Goal: Feedback & Contribution: Leave review/rating

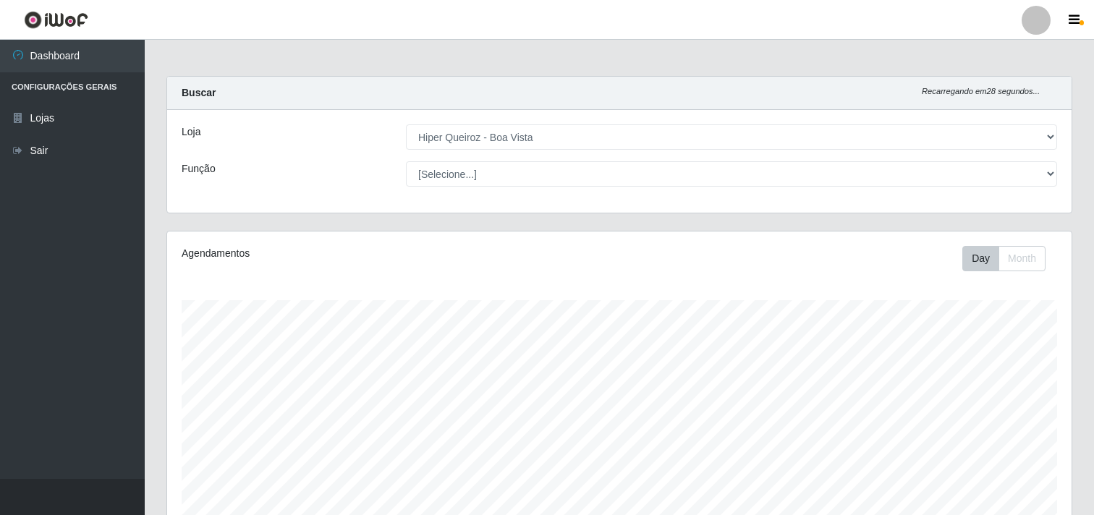
select select "514"
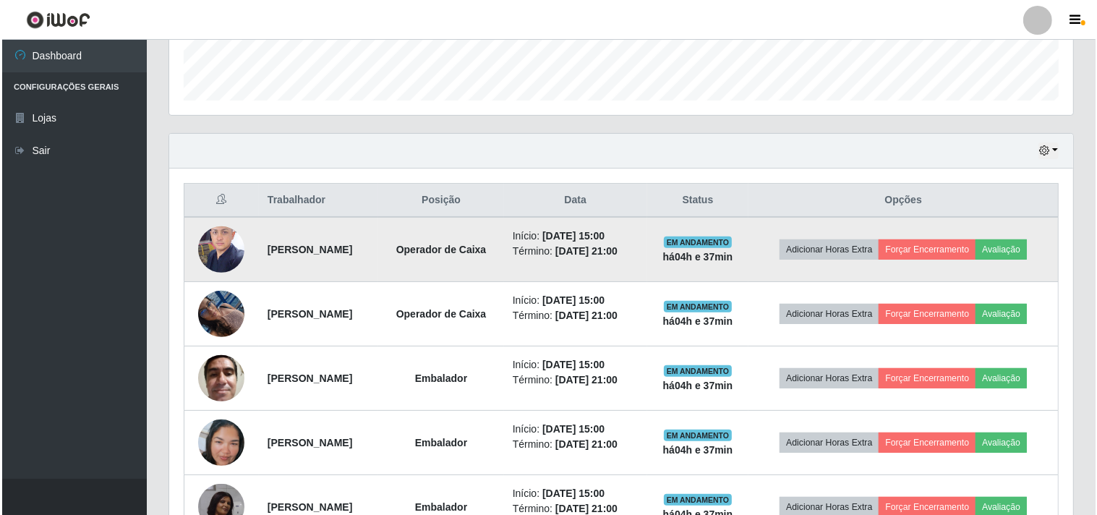
scroll to position [482, 0]
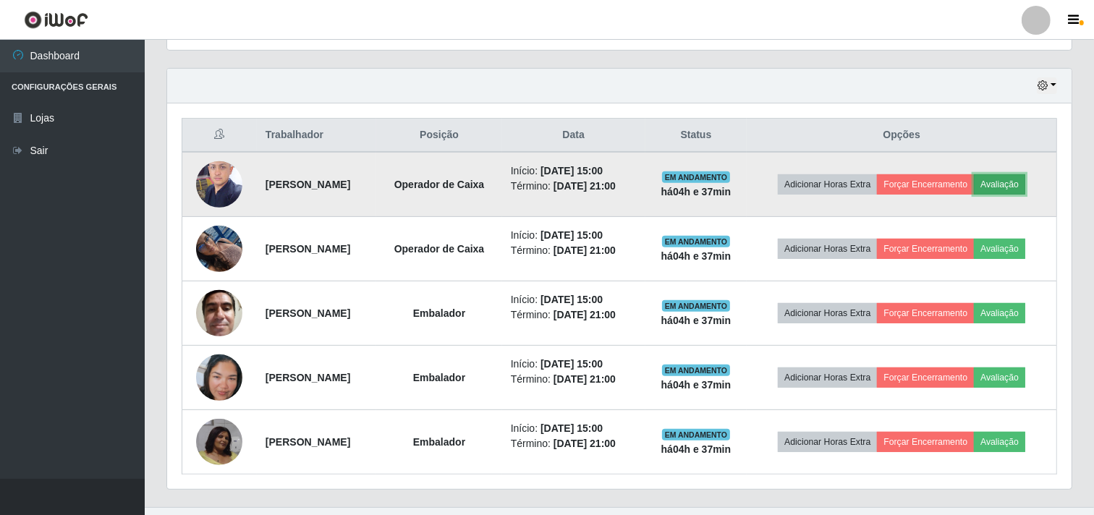
click at [1025, 179] on button "Avaliação" at bounding box center [998, 184] width 51 height 20
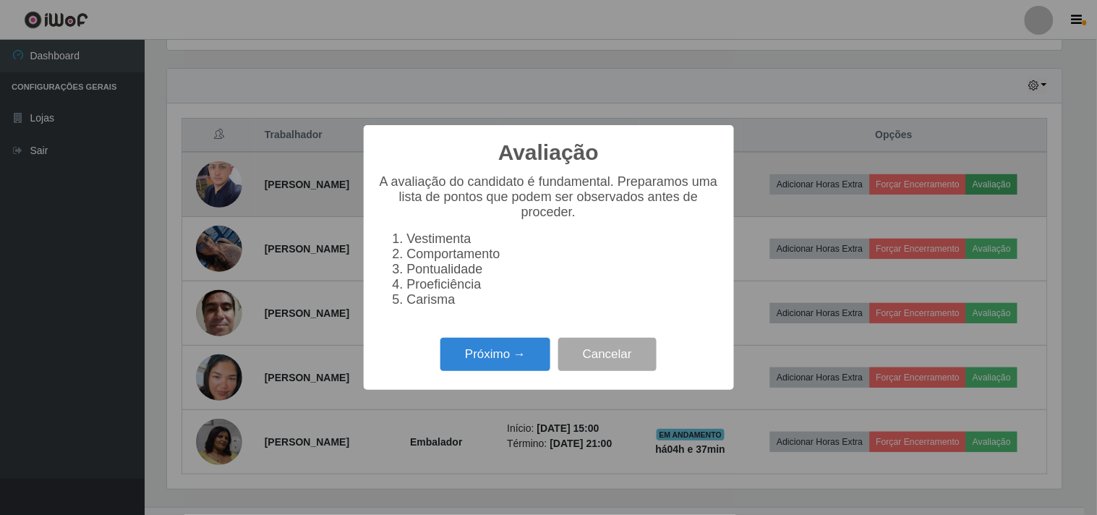
scroll to position [299, 895]
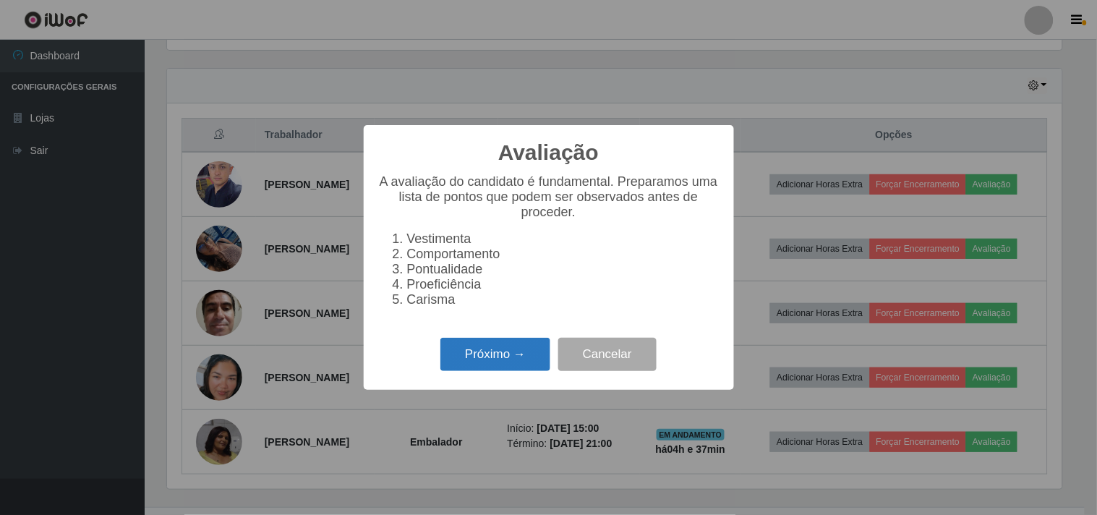
click at [474, 362] on button "Próximo →" at bounding box center [495, 355] width 110 height 34
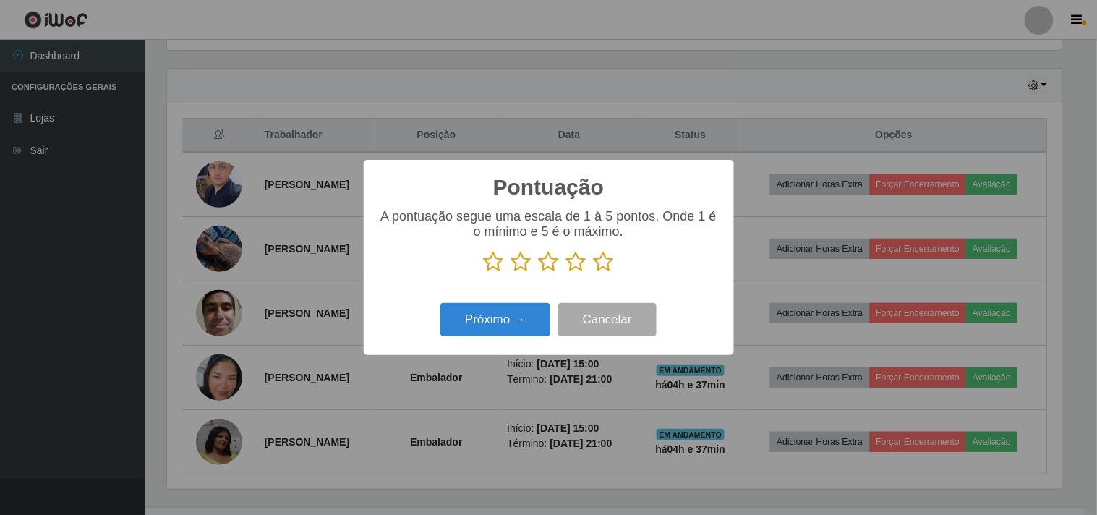
click at [595, 273] on icon at bounding box center [604, 262] width 20 height 22
click at [594, 273] on input "radio" at bounding box center [594, 273] width 0 height 0
click at [513, 323] on button "Próximo →" at bounding box center [495, 320] width 110 height 34
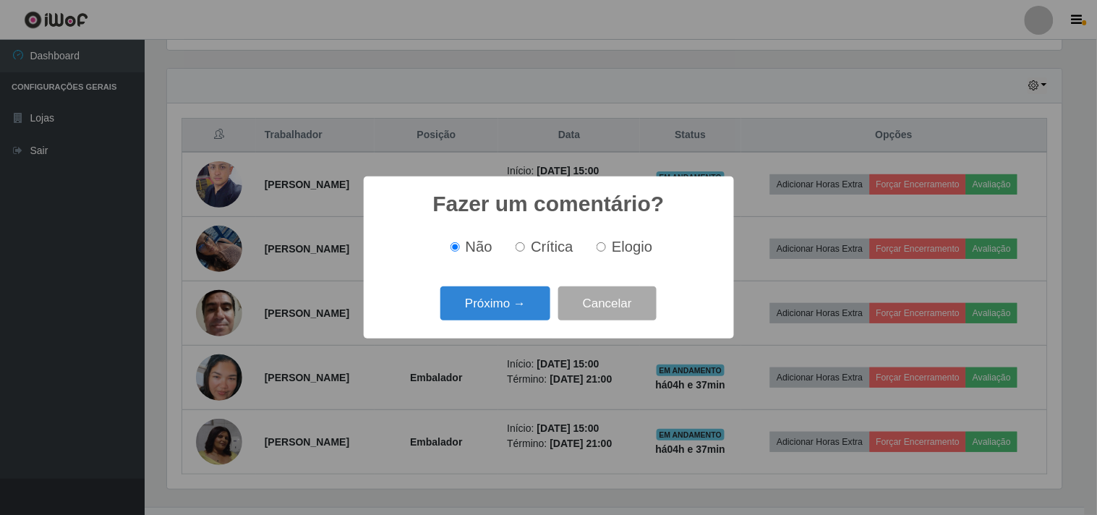
drag, startPoint x: 599, startPoint y: 244, endPoint x: 554, endPoint y: 266, distance: 49.8
click at [599, 246] on input "Elogio" at bounding box center [601, 246] width 9 height 9
radio input "true"
click at [517, 317] on button "Próximo →" at bounding box center [495, 303] width 110 height 34
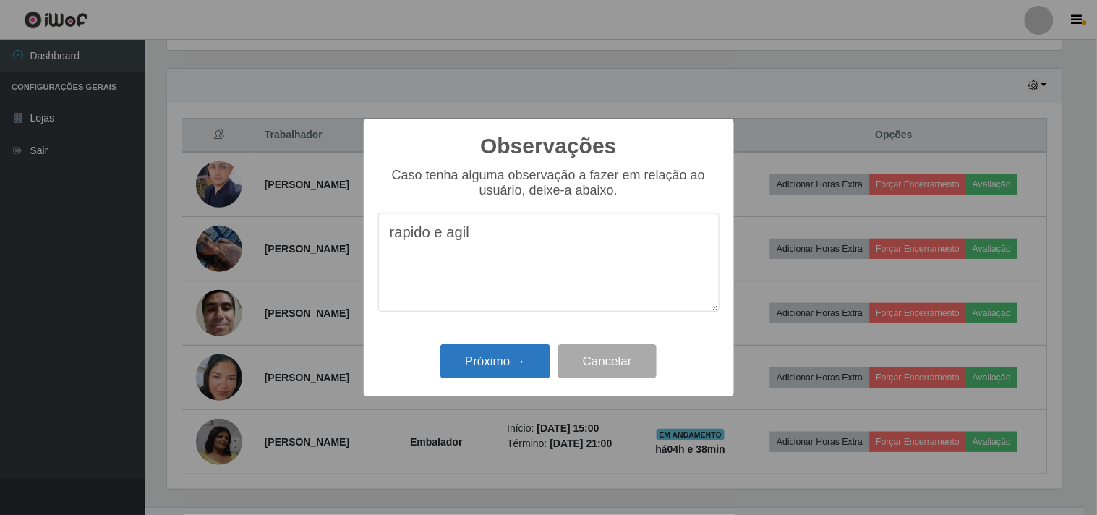
type textarea "rapido e agil"
click at [460, 372] on button "Próximo →" at bounding box center [495, 361] width 110 height 34
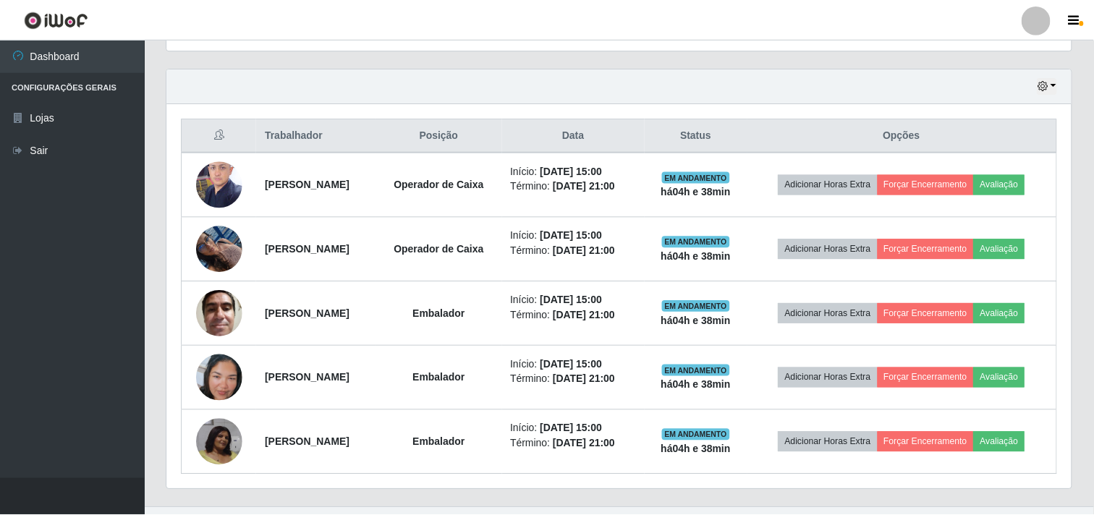
scroll to position [299, 904]
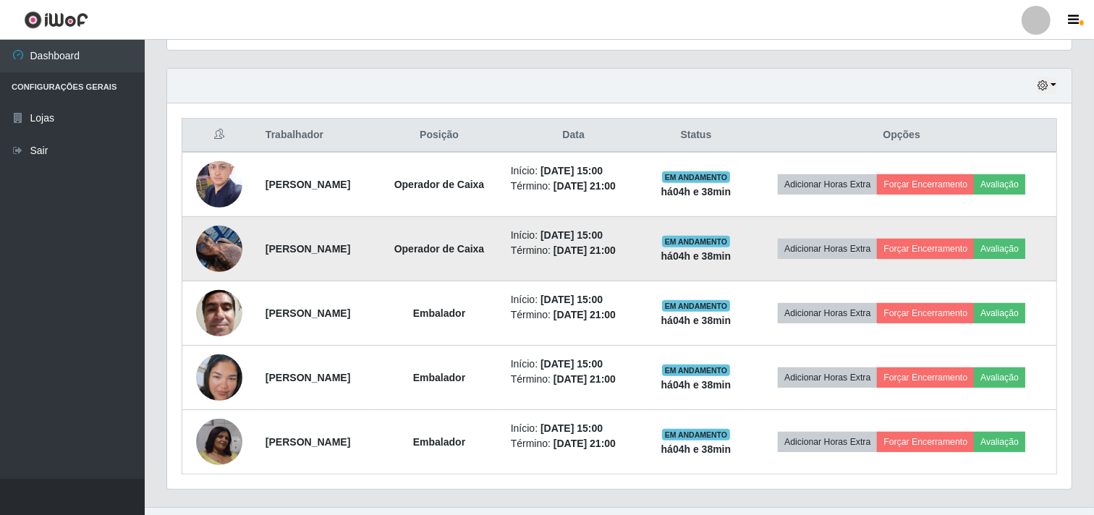
click at [218, 249] on img at bounding box center [219, 248] width 46 height 61
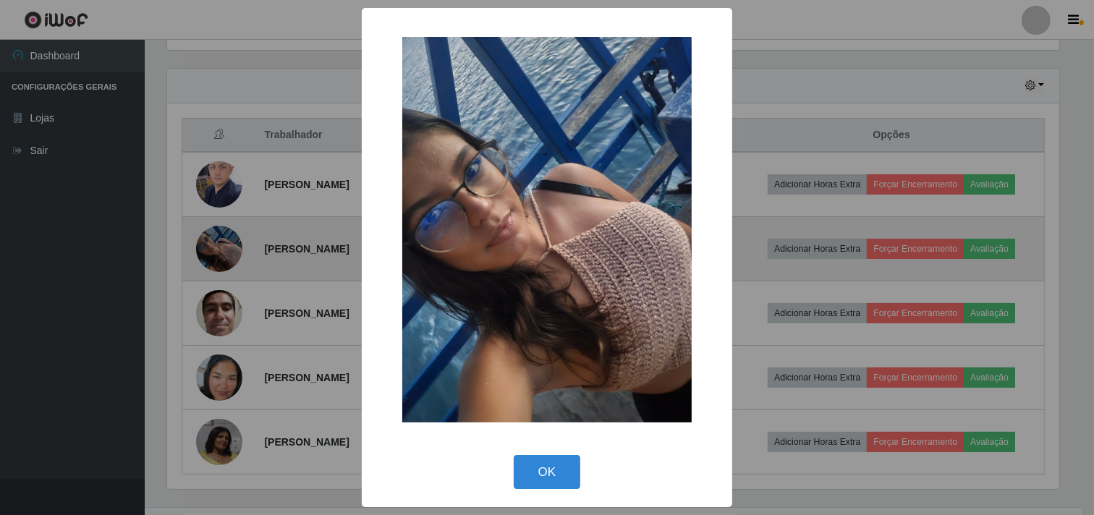
scroll to position [299, 895]
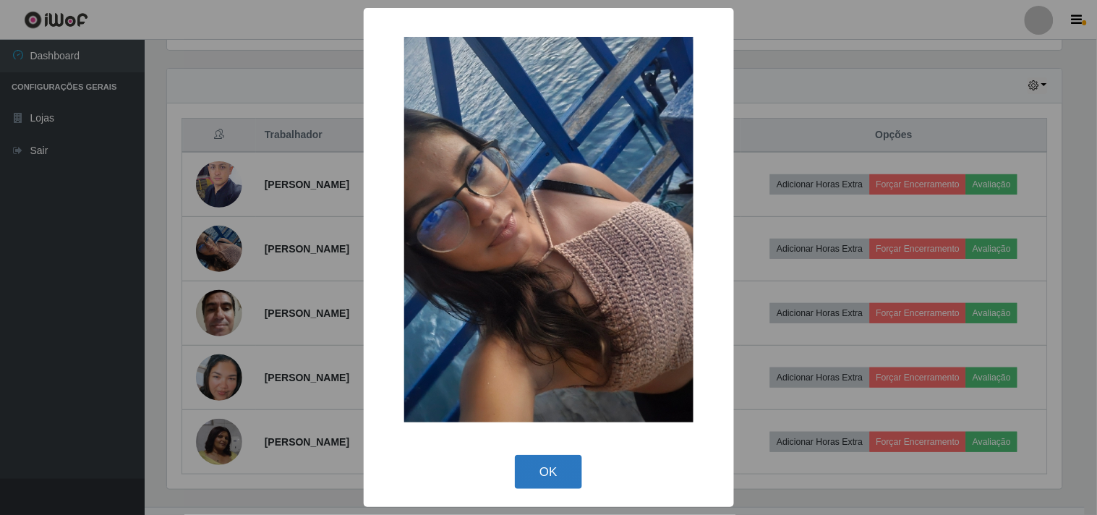
click at [560, 478] on button "OK" at bounding box center [548, 472] width 67 height 34
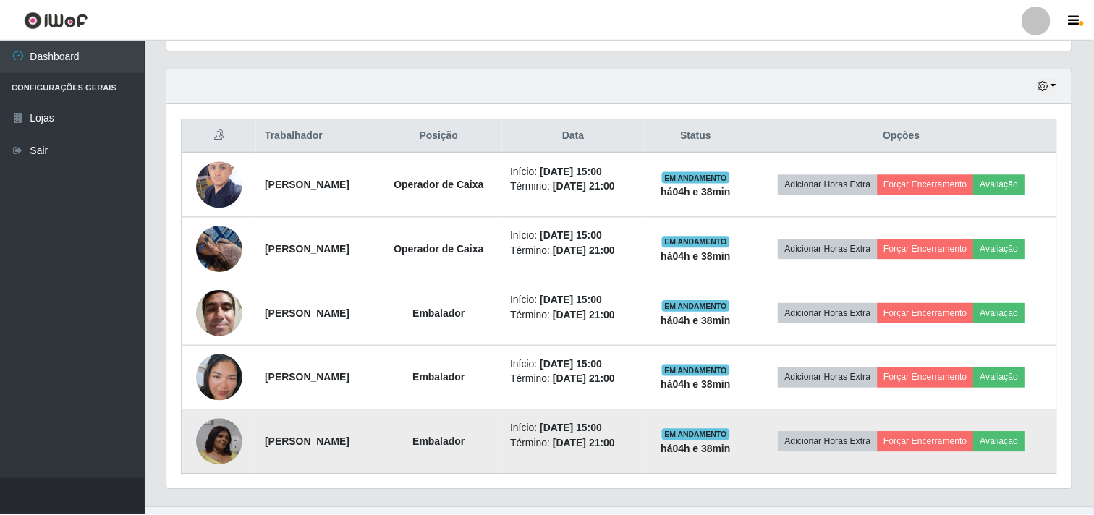
scroll to position [299, 904]
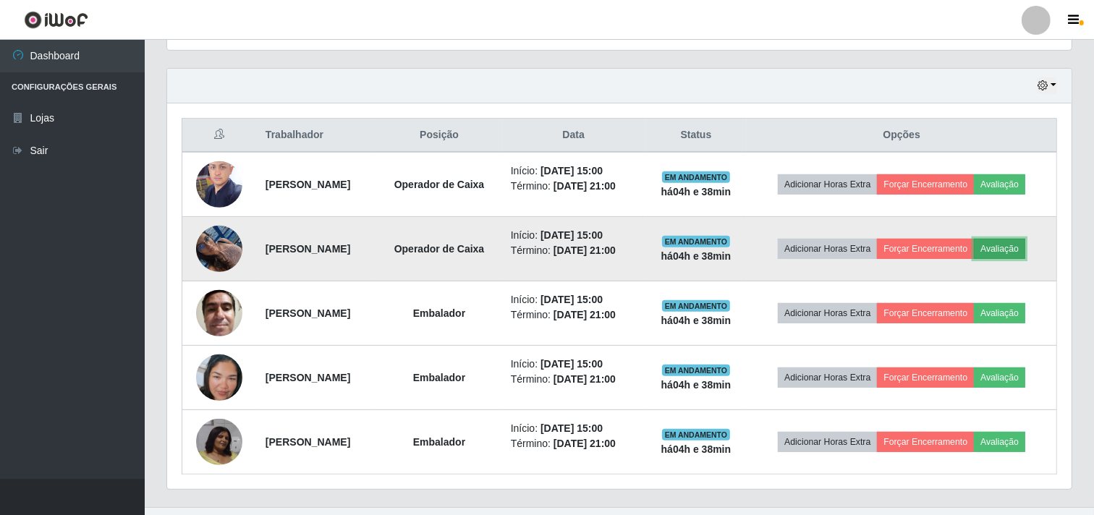
click at [1025, 240] on button "Avaliação" at bounding box center [998, 249] width 51 height 20
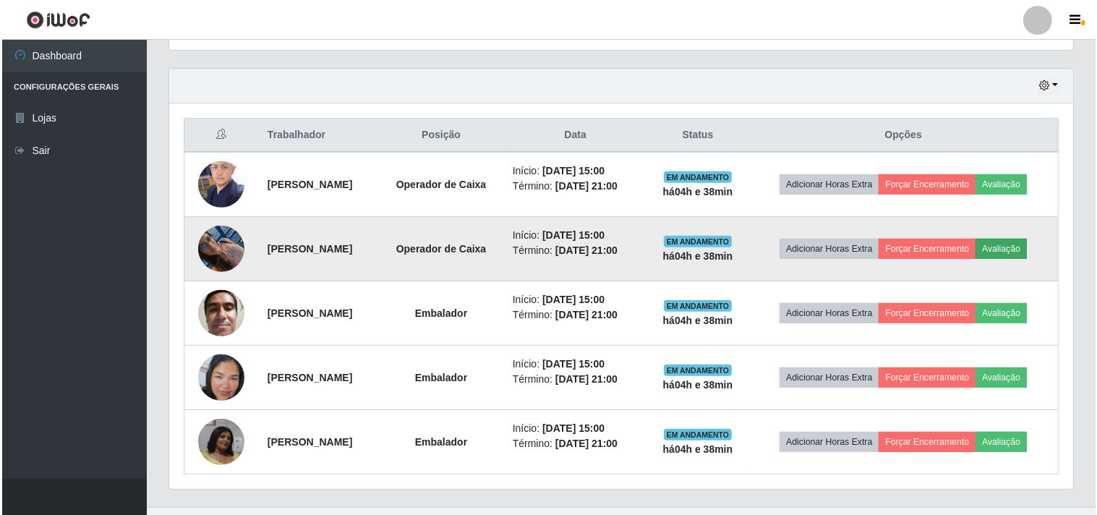
scroll to position [299, 895]
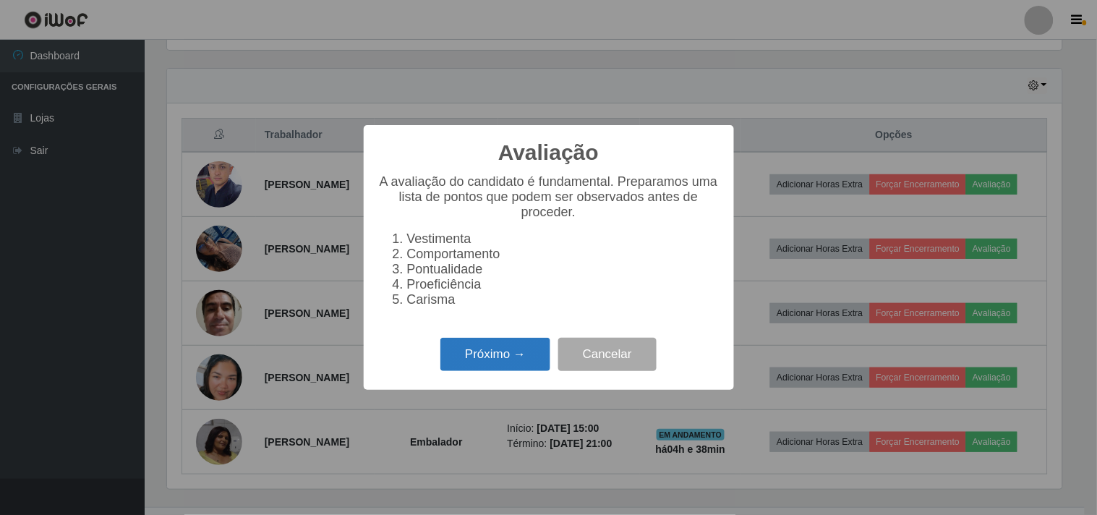
click at [529, 363] on button "Próximo →" at bounding box center [495, 355] width 110 height 34
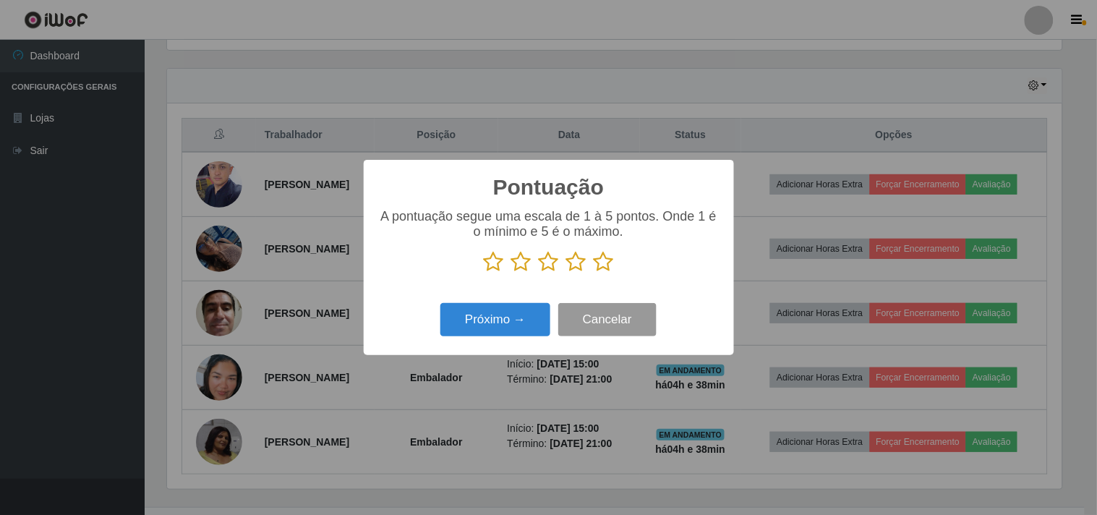
scroll to position [722936, 722341]
click at [605, 268] on icon at bounding box center [604, 262] width 20 height 22
click at [594, 273] on input "radio" at bounding box center [594, 273] width 0 height 0
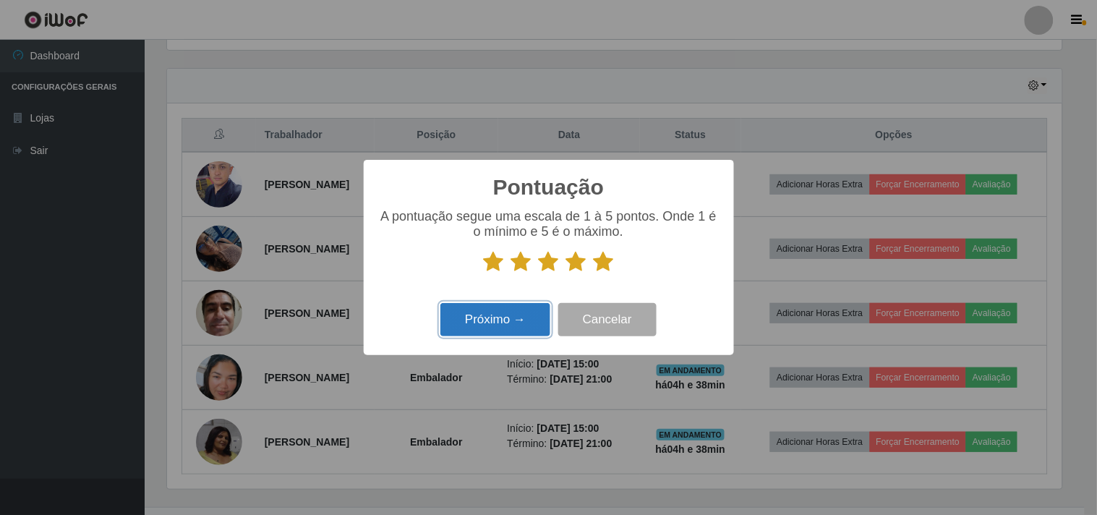
click at [511, 318] on button "Próximo →" at bounding box center [495, 320] width 110 height 34
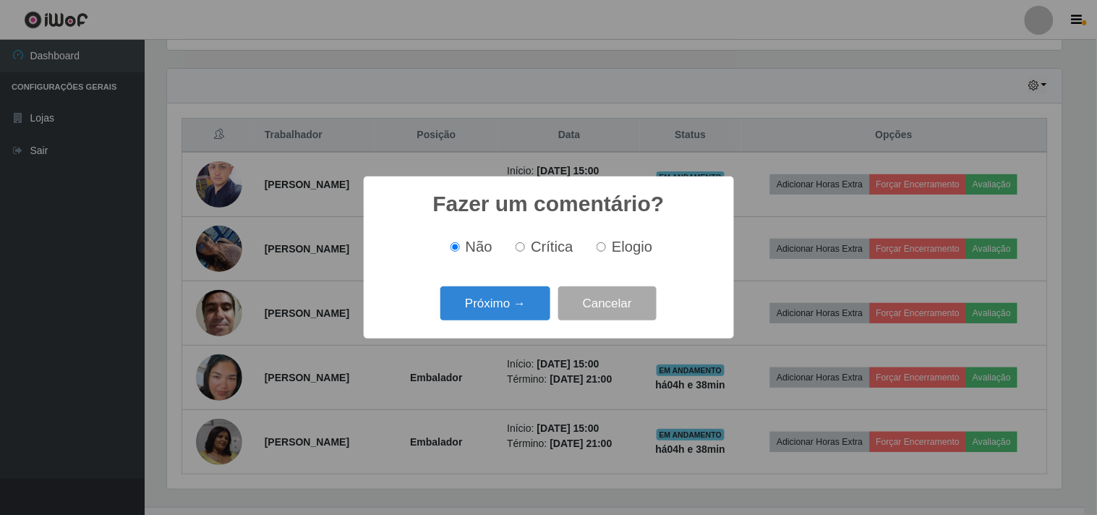
click at [637, 250] on span "Elogio" at bounding box center [632, 247] width 41 height 16
click at [606, 250] on input "Elogio" at bounding box center [601, 246] width 9 height 9
radio input "true"
click at [496, 318] on button "Próximo →" at bounding box center [495, 303] width 110 height 34
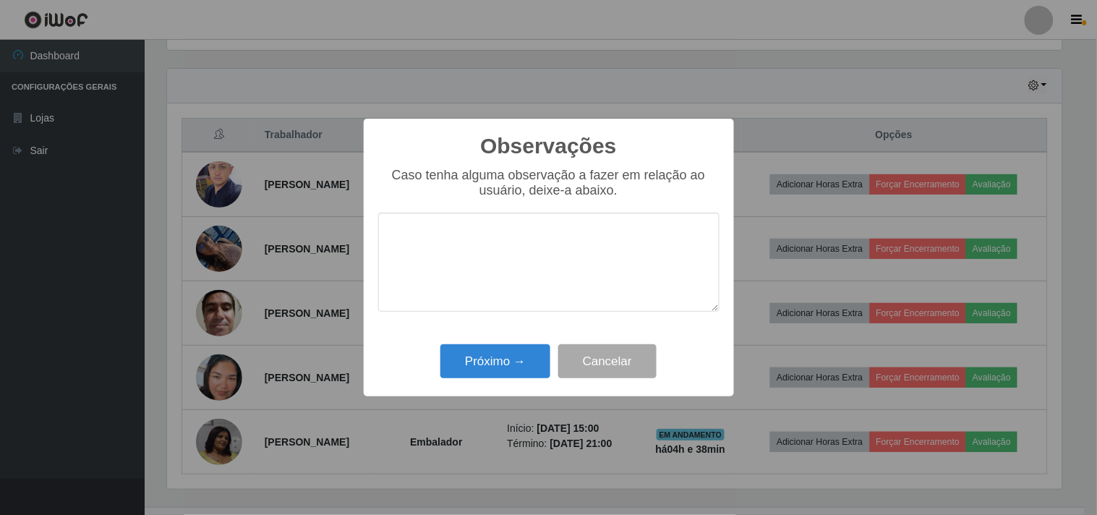
click at [562, 263] on textarea at bounding box center [548, 262] width 341 height 99
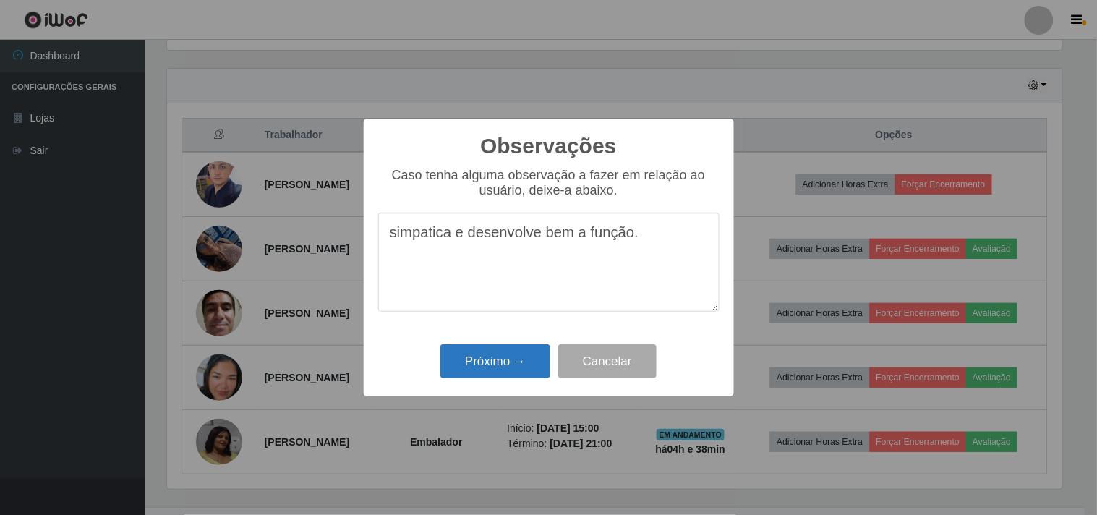
type textarea "simpatica e desenvolve bem a função."
click at [497, 360] on button "Próximo →" at bounding box center [495, 361] width 110 height 34
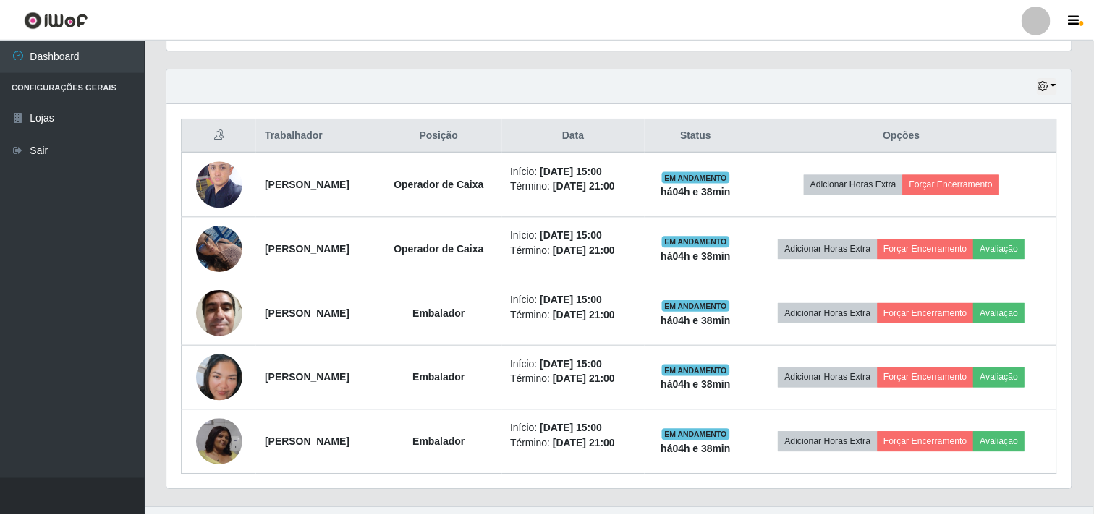
scroll to position [299, 904]
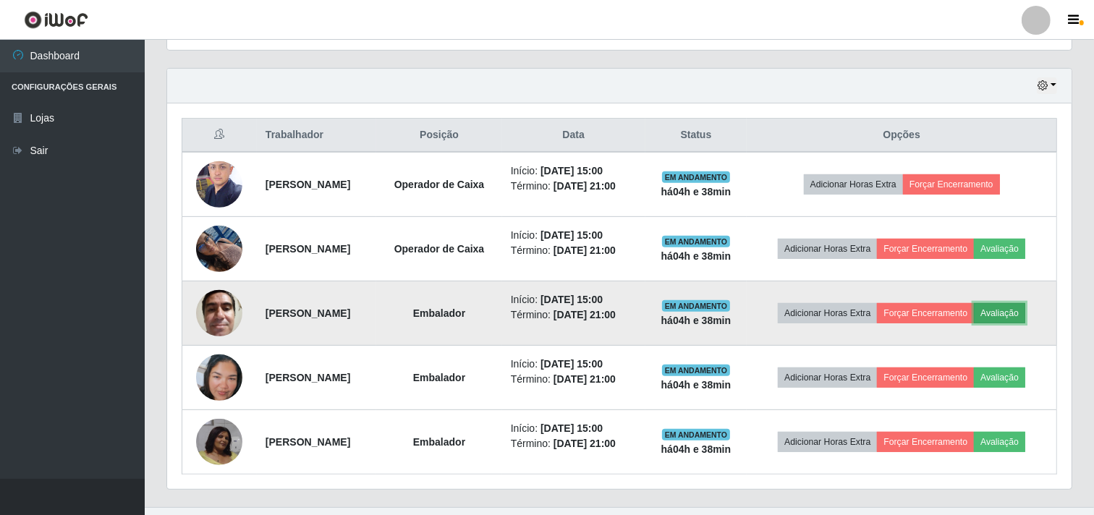
click at [1025, 311] on button "Avaliação" at bounding box center [998, 313] width 51 height 20
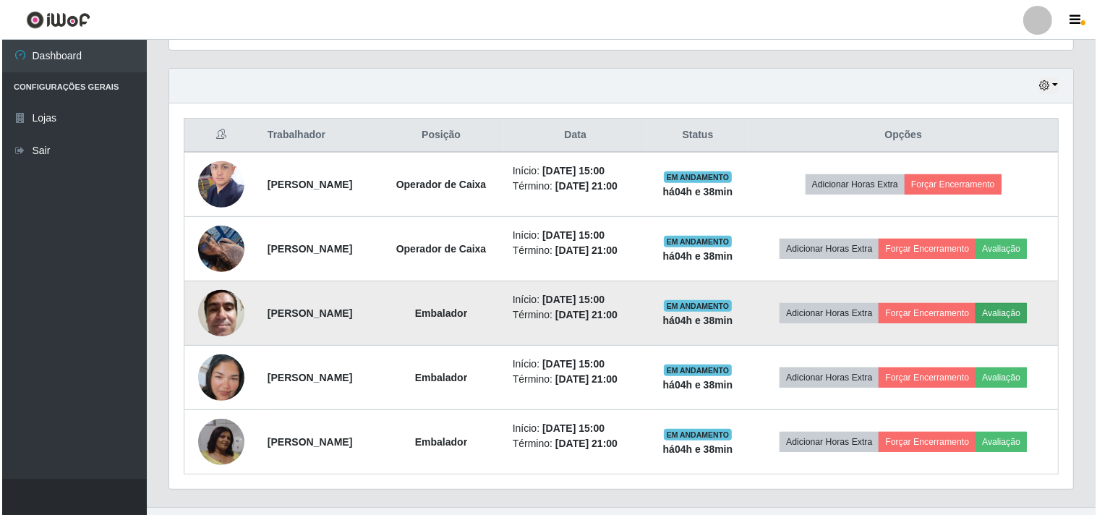
scroll to position [299, 895]
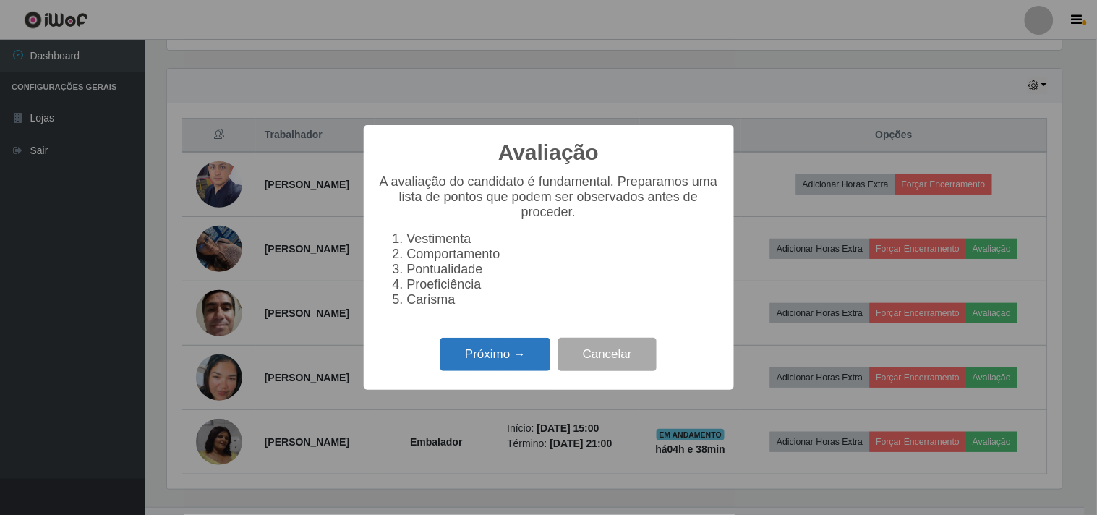
click at [528, 369] on button "Próximo →" at bounding box center [495, 355] width 110 height 34
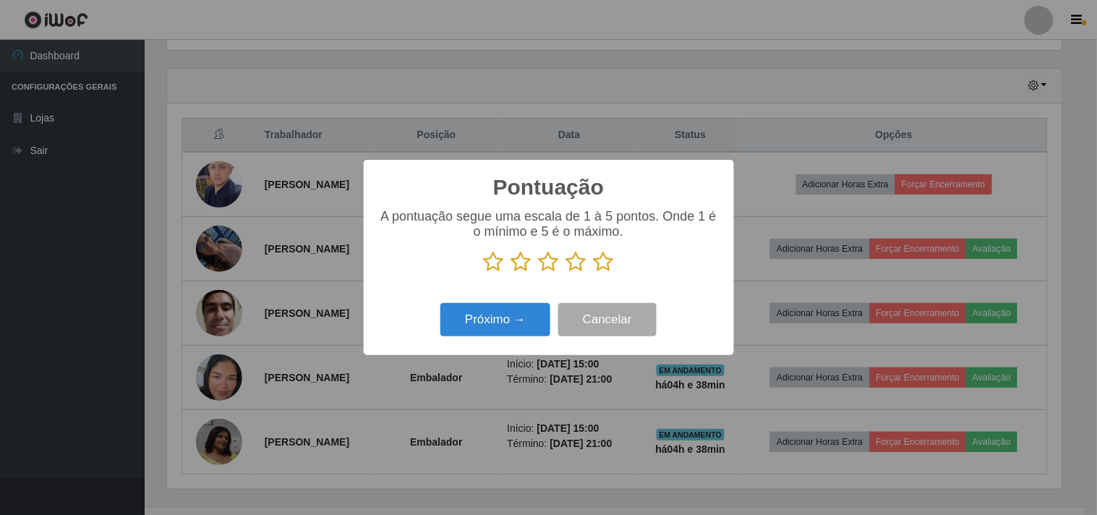
click at [602, 264] on icon at bounding box center [604, 262] width 20 height 22
click at [594, 273] on input "radio" at bounding box center [594, 273] width 0 height 0
click at [482, 320] on button "Próximo →" at bounding box center [495, 320] width 110 height 34
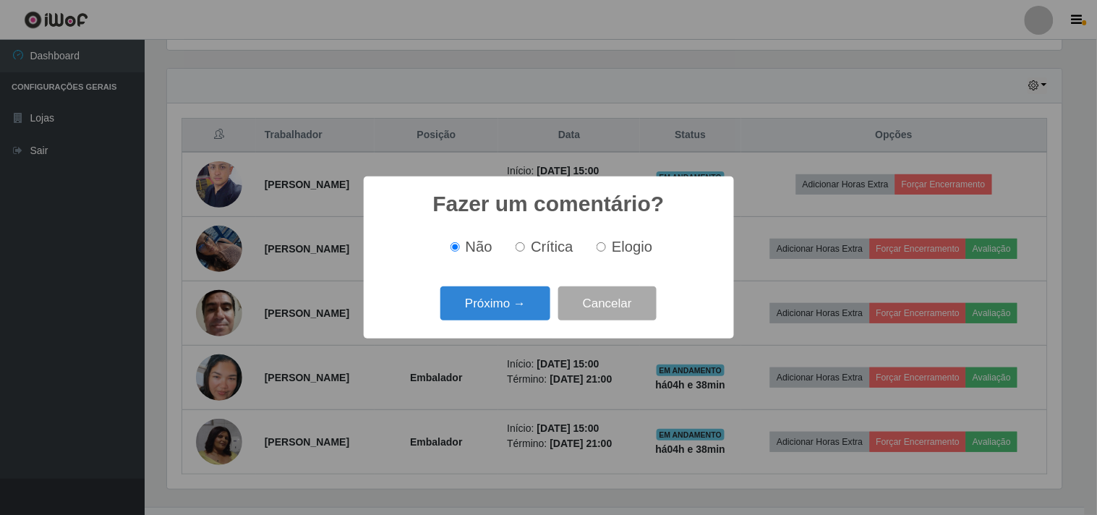
click at [597, 252] on input "Elogio" at bounding box center [601, 246] width 9 height 9
radio input "true"
click at [508, 307] on button "Próximo →" at bounding box center [495, 303] width 110 height 34
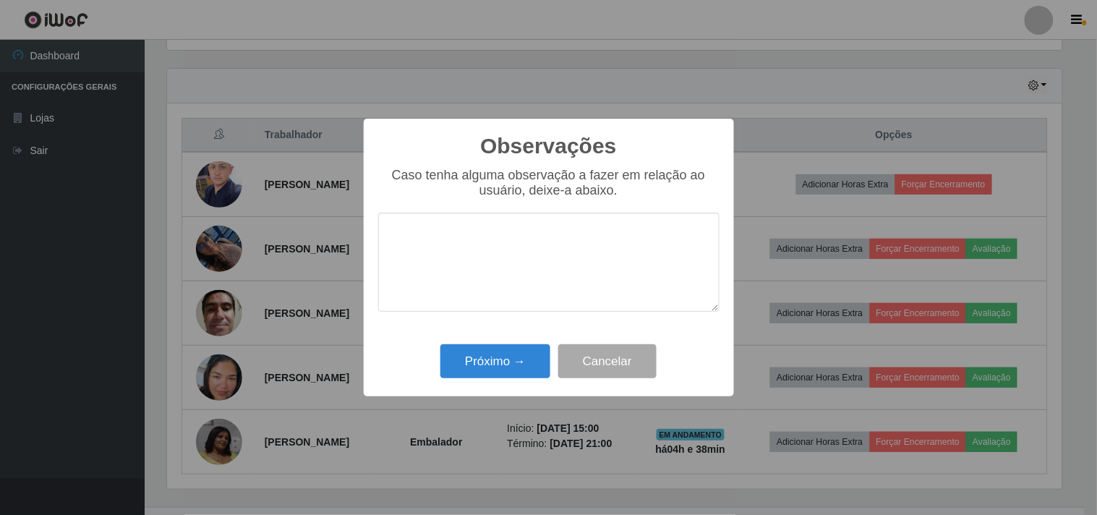
click at [495, 253] on textarea at bounding box center [548, 262] width 341 height 99
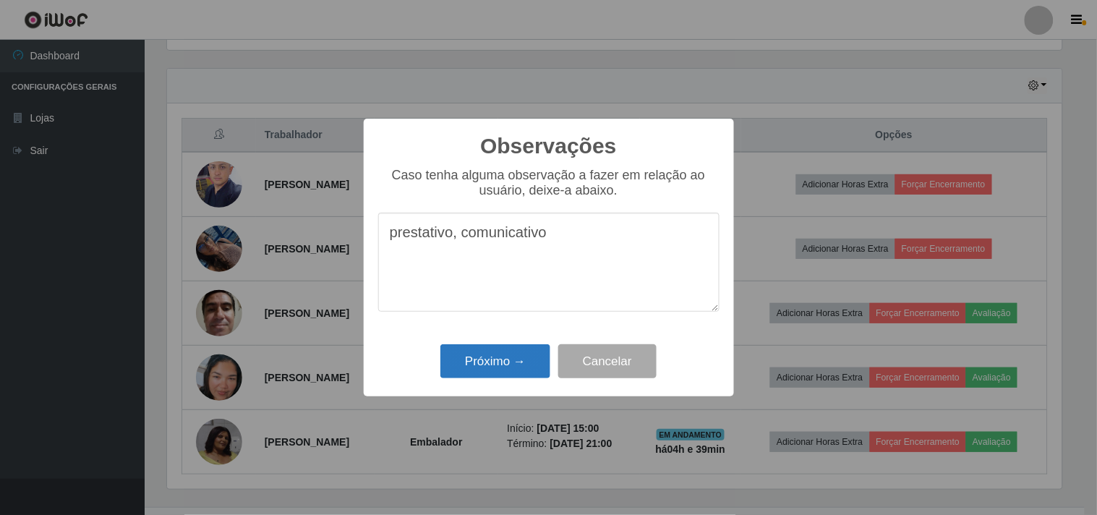
type textarea "prestativo, comunicativo"
click at [472, 360] on button "Próximo →" at bounding box center [495, 361] width 110 height 34
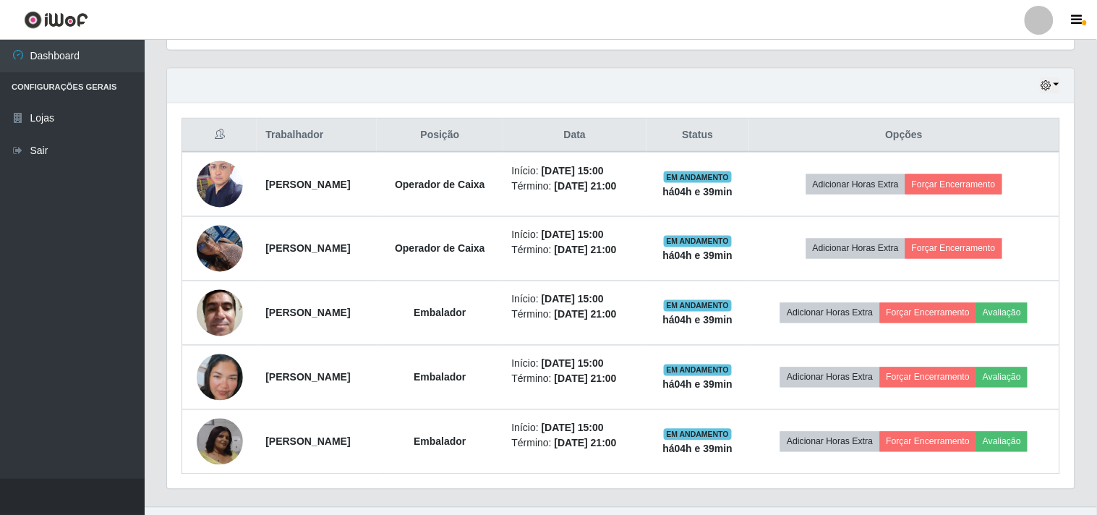
scroll to position [299, 904]
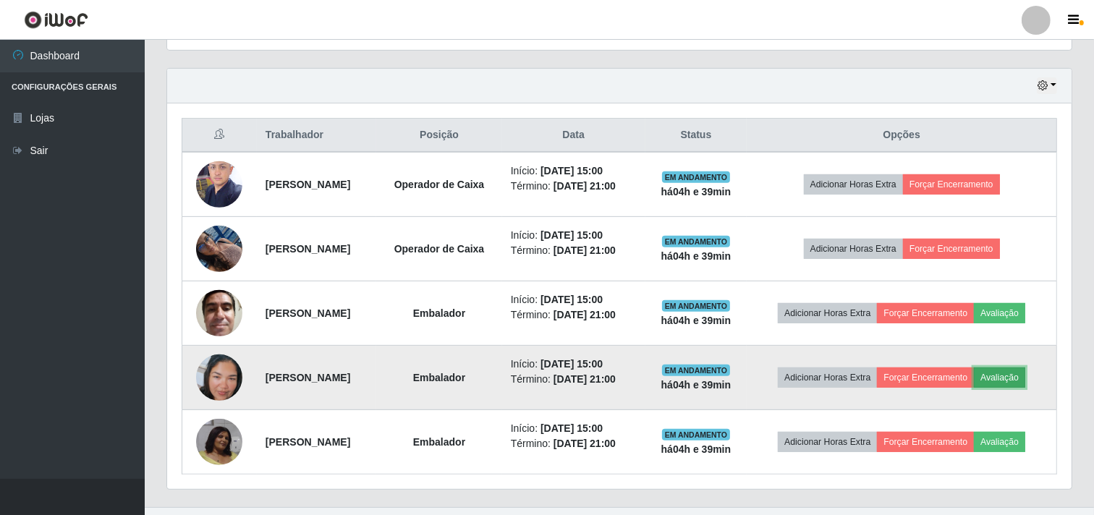
click at [1025, 378] on button "Avaliação" at bounding box center [998, 377] width 51 height 20
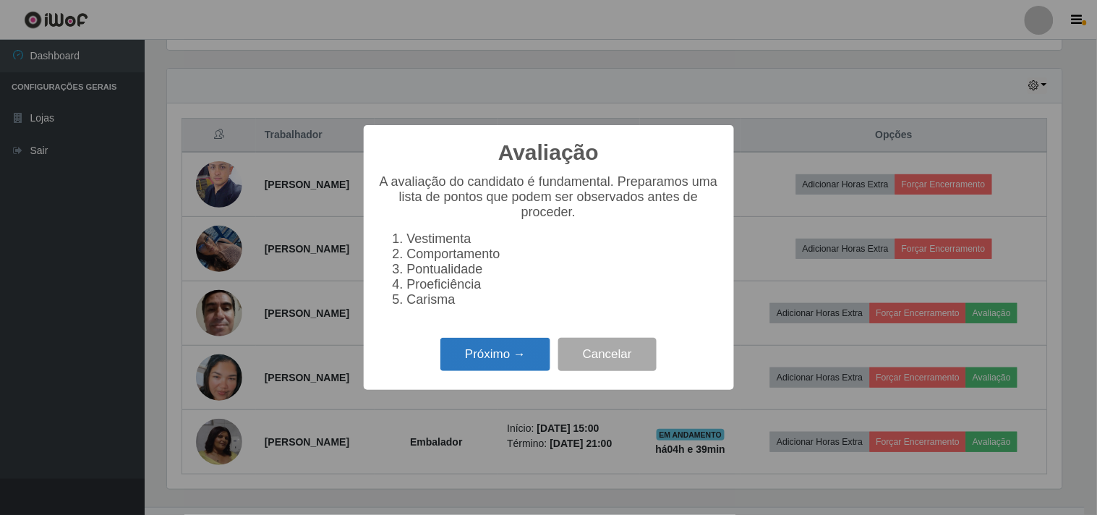
click at [508, 357] on button "Próximo →" at bounding box center [495, 355] width 110 height 34
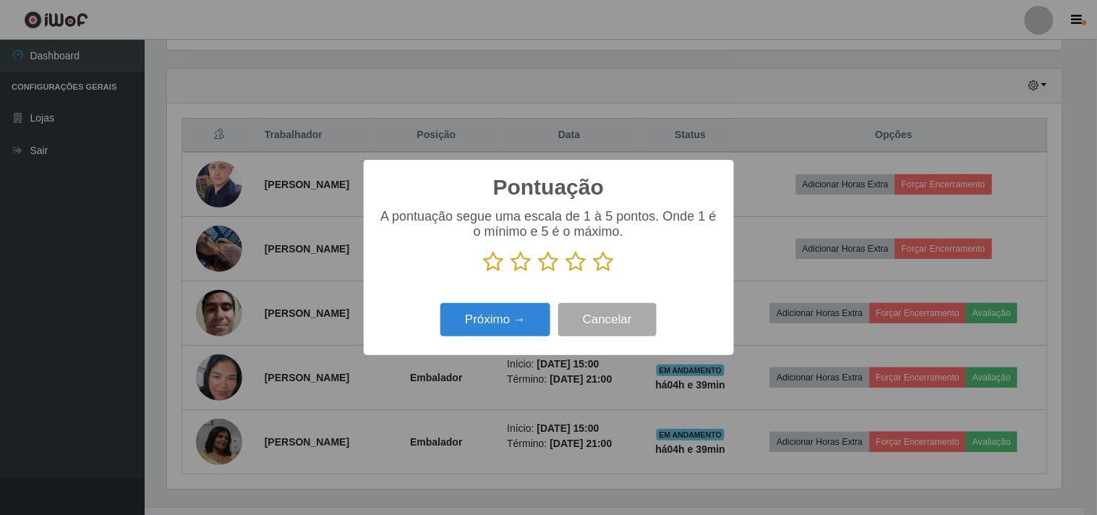
click at [508, 357] on div "Pontuação × A pontuação segue uma escala de 1 à 5 pontos. Onde 1 é o mínimo e 5…" at bounding box center [548, 257] width 1097 height 515
click at [602, 271] on icon at bounding box center [604, 262] width 20 height 22
click at [594, 273] on input "radio" at bounding box center [594, 273] width 0 height 0
click at [525, 320] on button "Próximo →" at bounding box center [495, 320] width 110 height 34
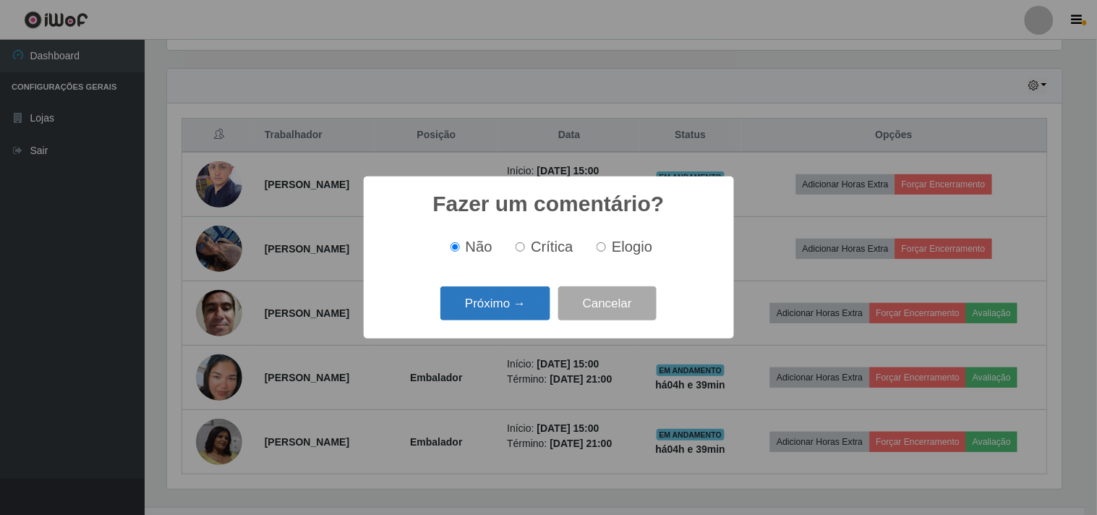
click at [506, 307] on button "Próximo →" at bounding box center [495, 303] width 110 height 34
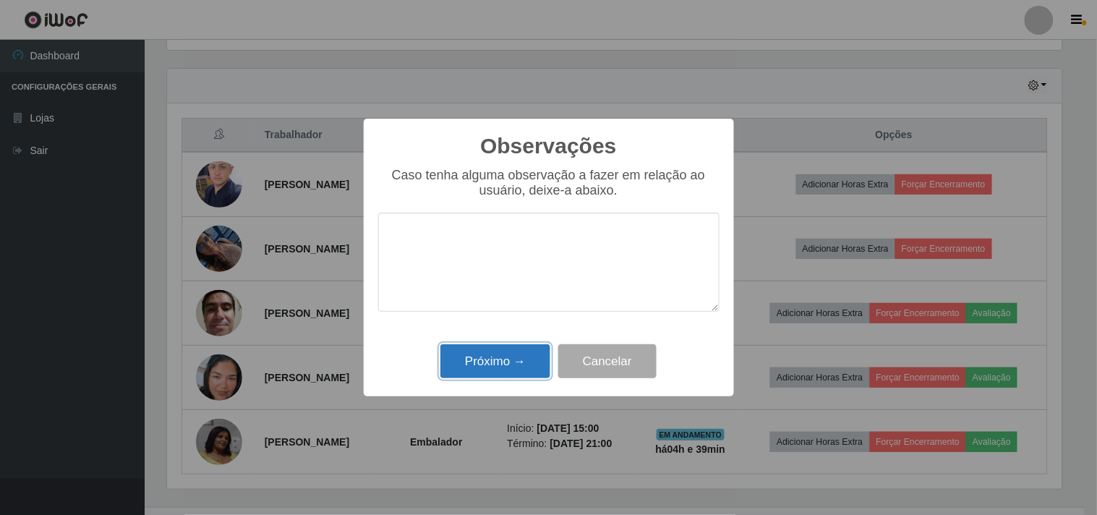
click at [492, 377] on button "Próximo →" at bounding box center [495, 361] width 110 height 34
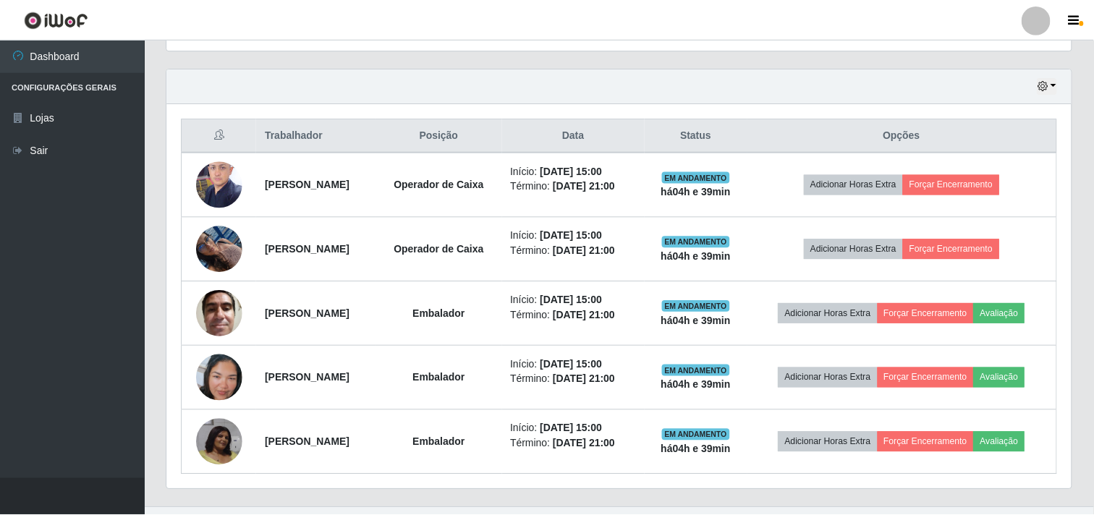
scroll to position [299, 904]
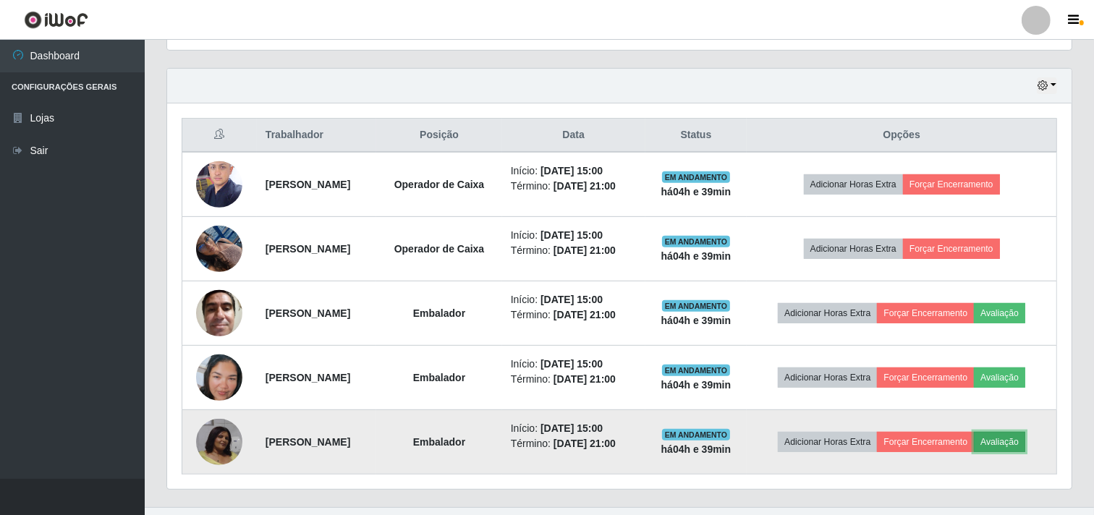
click at [1022, 432] on button "Avaliação" at bounding box center [998, 442] width 51 height 20
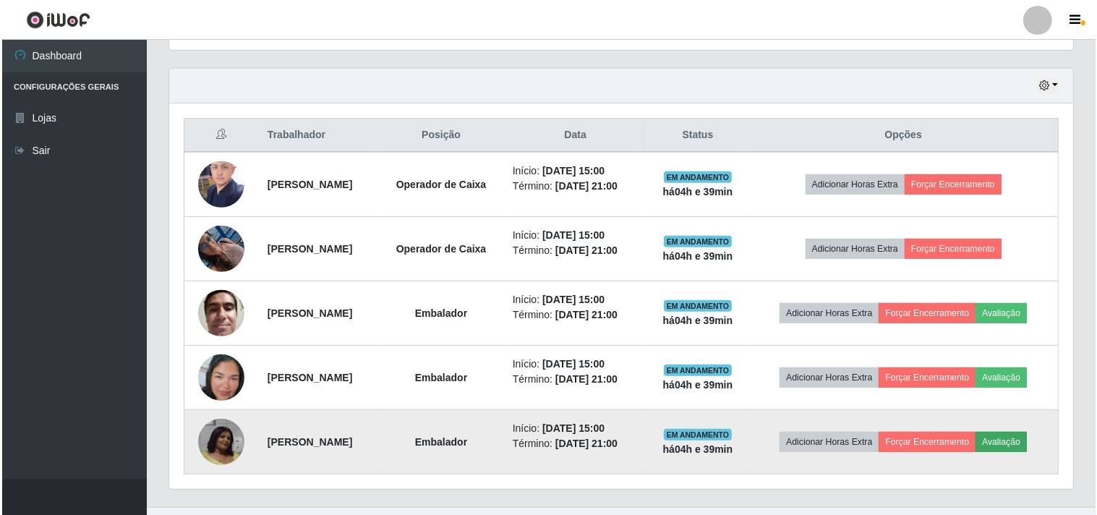
scroll to position [299, 895]
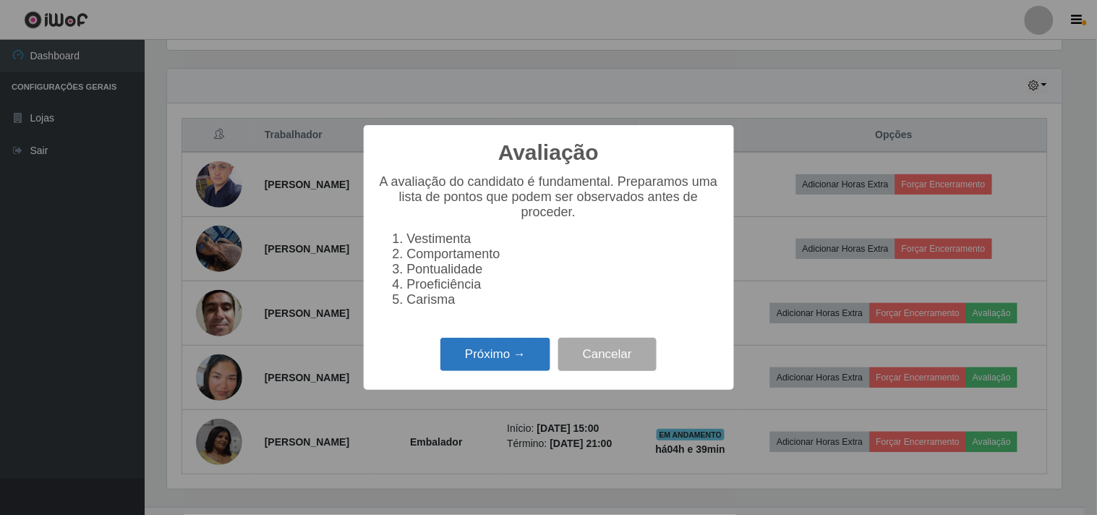
click at [461, 351] on button "Próximo →" at bounding box center [495, 355] width 110 height 34
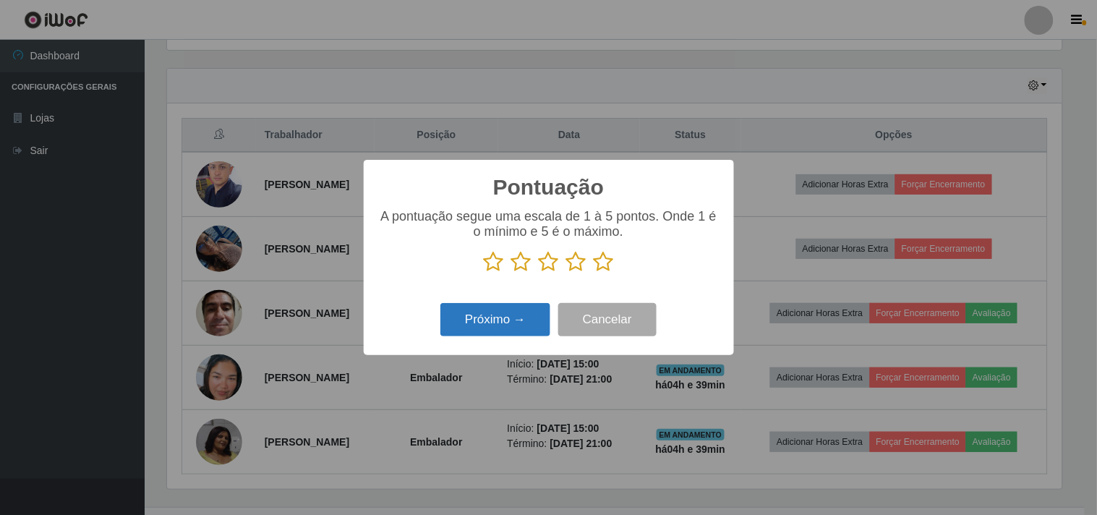
scroll to position [722936, 722341]
click at [601, 264] on icon at bounding box center [604, 262] width 20 height 22
click at [594, 273] on input "radio" at bounding box center [594, 273] width 0 height 0
click at [495, 320] on button "Próximo →" at bounding box center [495, 320] width 110 height 34
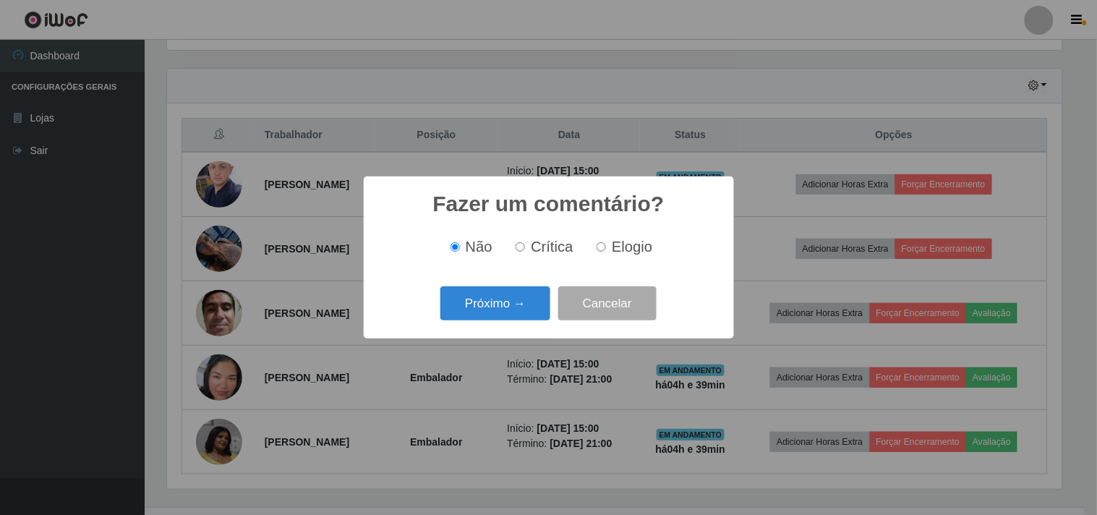
click at [609, 246] on label "Elogio" at bounding box center [621, 247] width 61 height 17
click at [606, 246] on input "Elogio" at bounding box center [601, 246] width 9 height 9
radio input "true"
click at [529, 302] on button "Próximo →" at bounding box center [495, 303] width 110 height 34
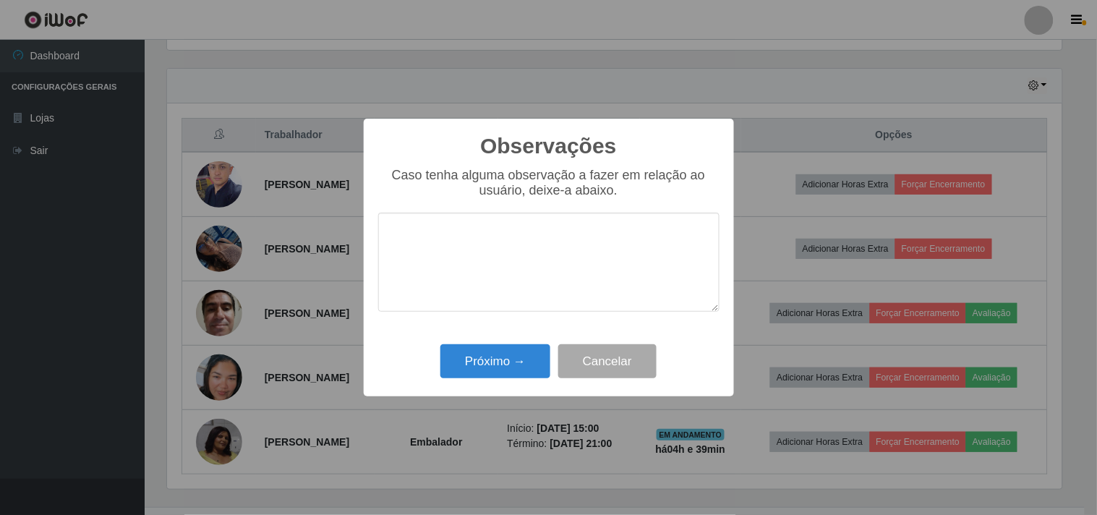
click at [517, 256] on textarea at bounding box center [548, 262] width 341 height 99
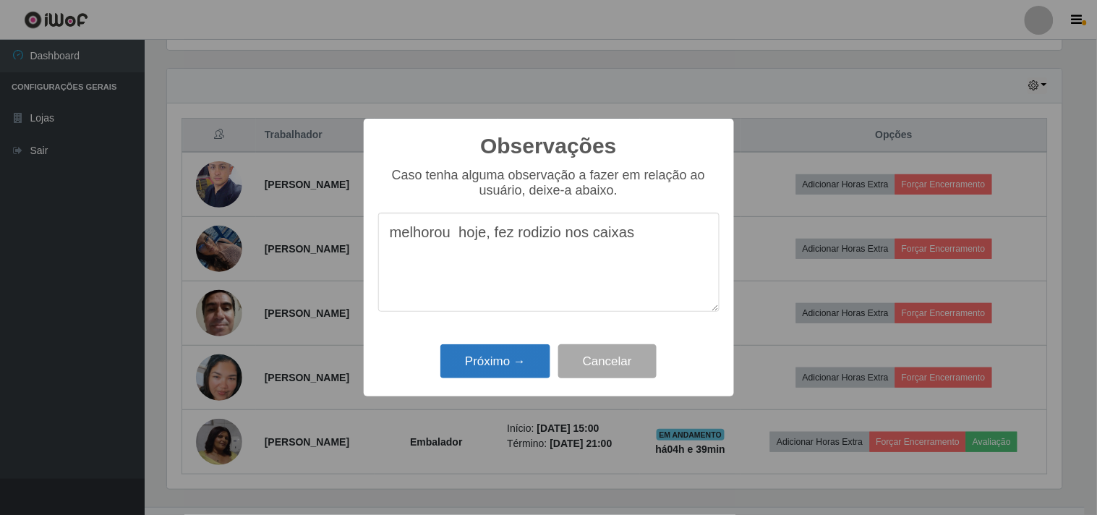
type textarea "melhorou hoje, fez rodizio nos caixas"
click at [482, 364] on button "Próximo →" at bounding box center [495, 361] width 110 height 34
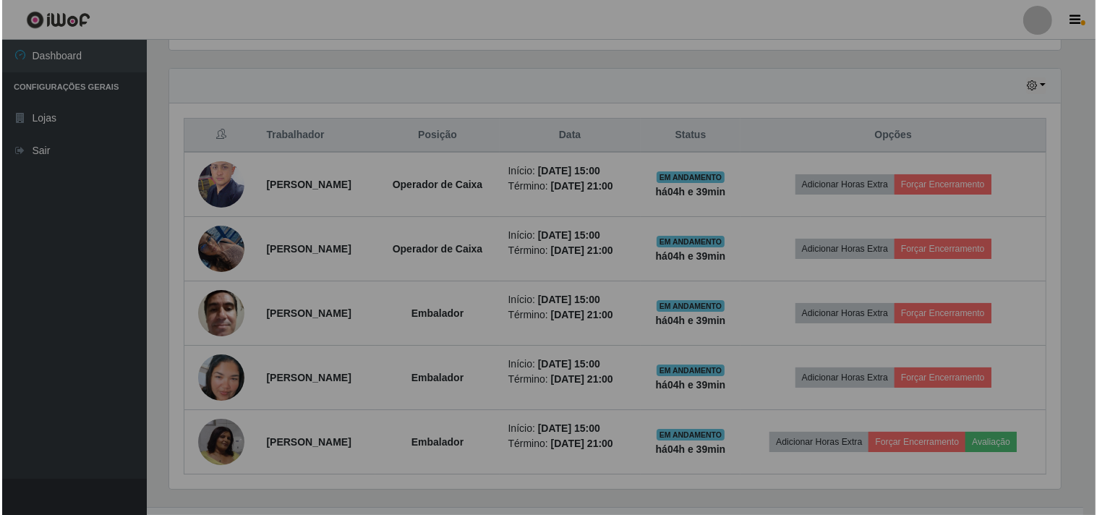
scroll to position [299, 904]
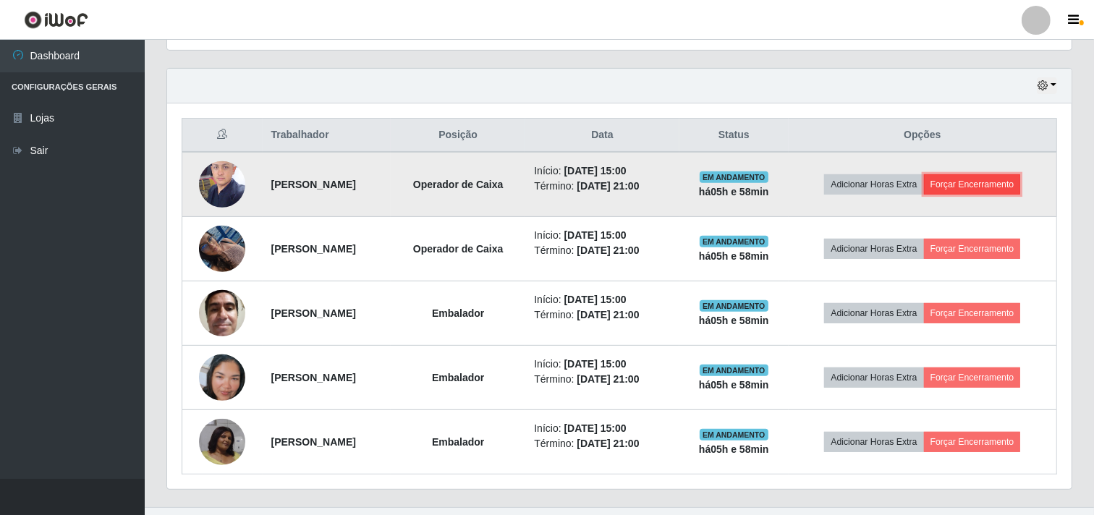
click at [995, 176] on button "Forçar Encerramento" at bounding box center [972, 184] width 97 height 20
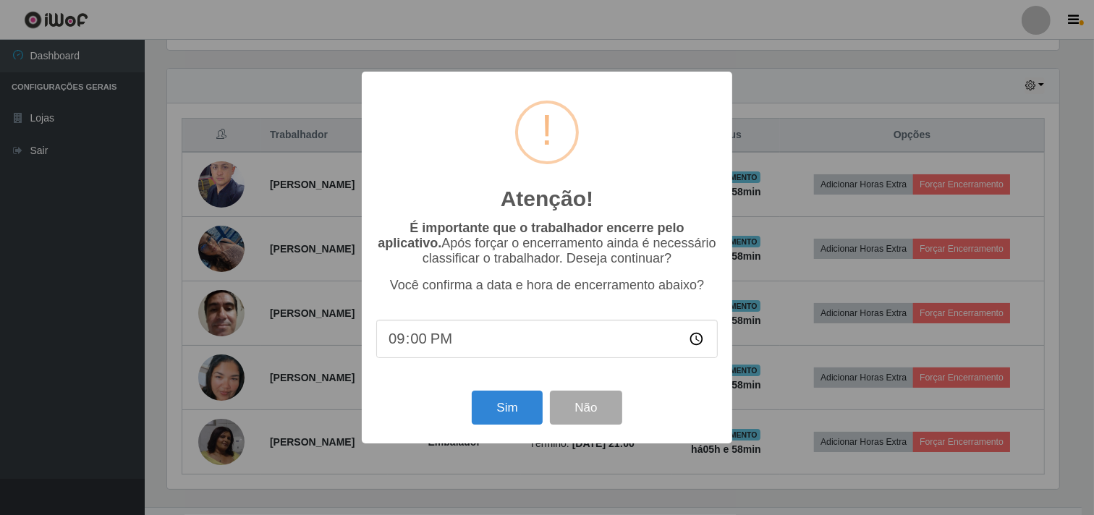
scroll to position [299, 895]
click at [506, 399] on button "Sim" at bounding box center [509, 408] width 70 height 34
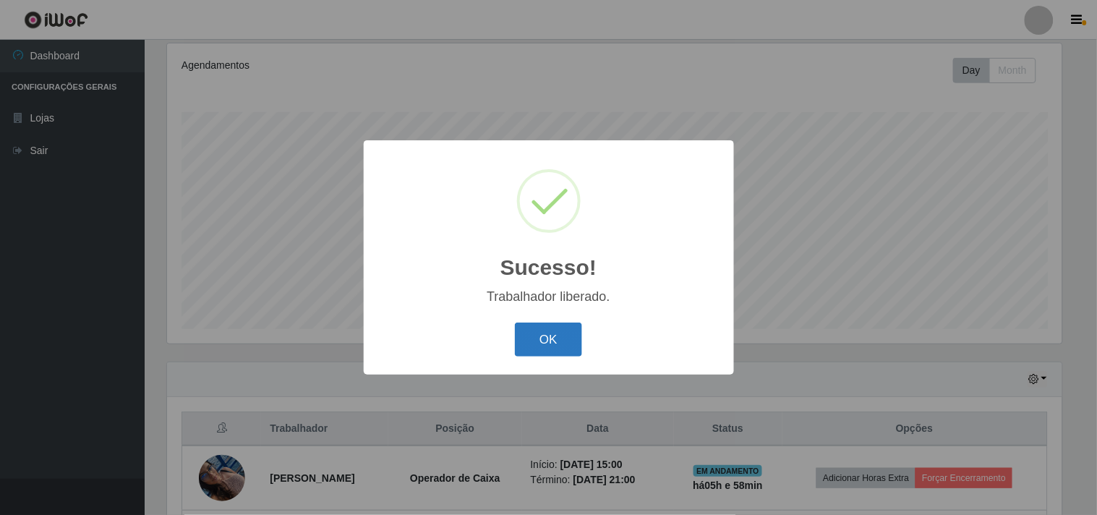
click at [545, 349] on button "OK" at bounding box center [548, 340] width 67 height 34
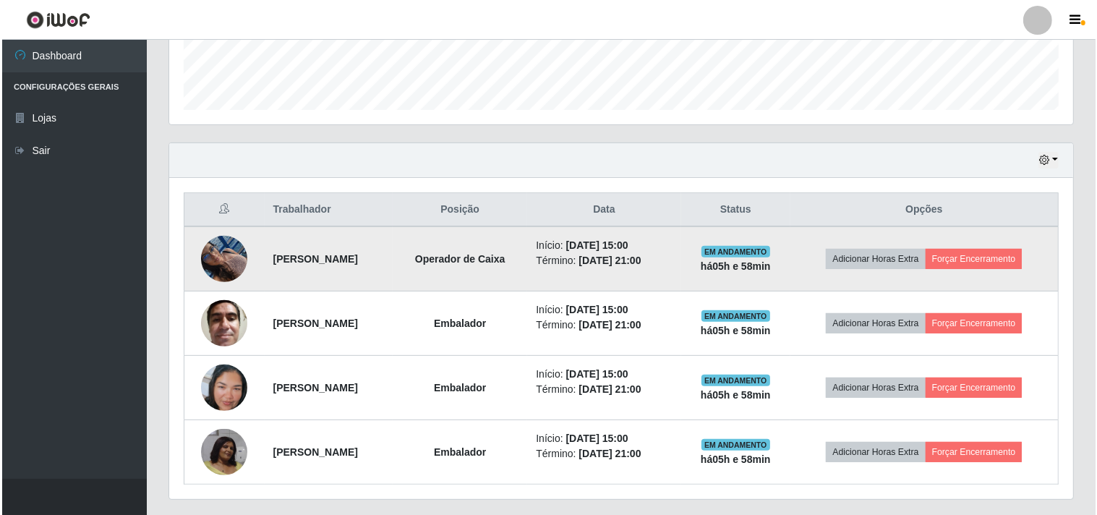
scroll to position [429, 0]
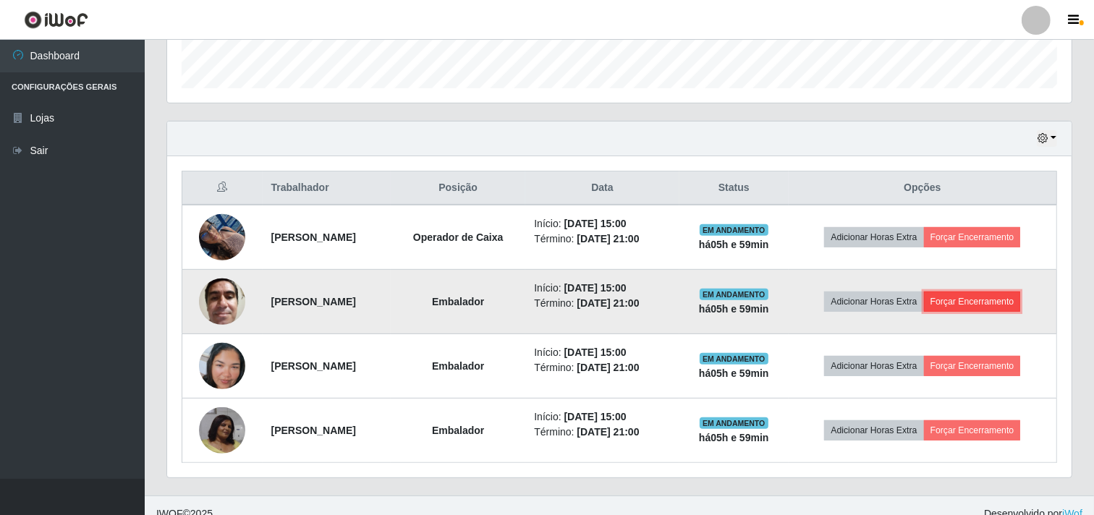
click at [988, 302] on button "Forçar Encerramento" at bounding box center [972, 301] width 97 height 20
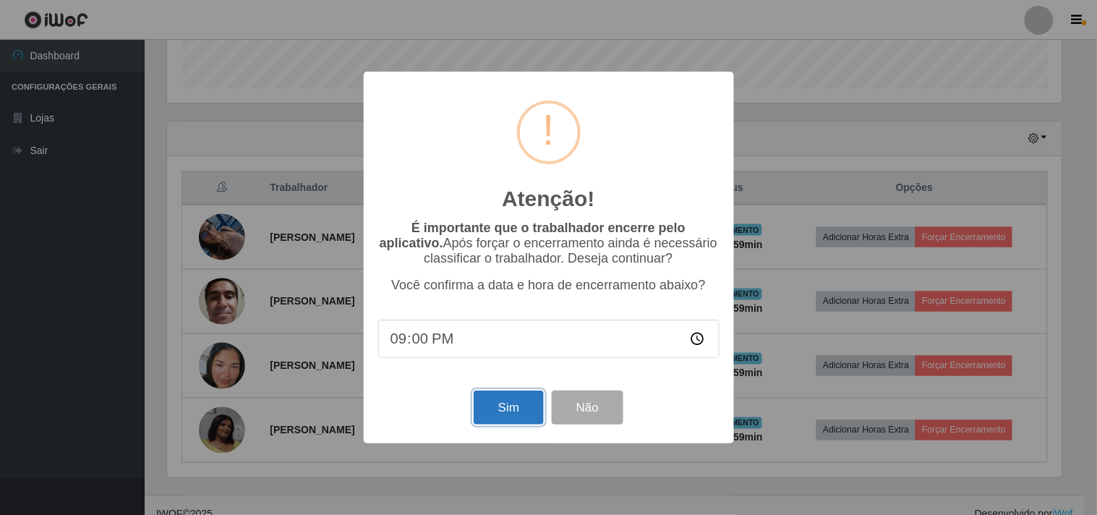
click at [517, 402] on button "Sim" at bounding box center [509, 408] width 70 height 34
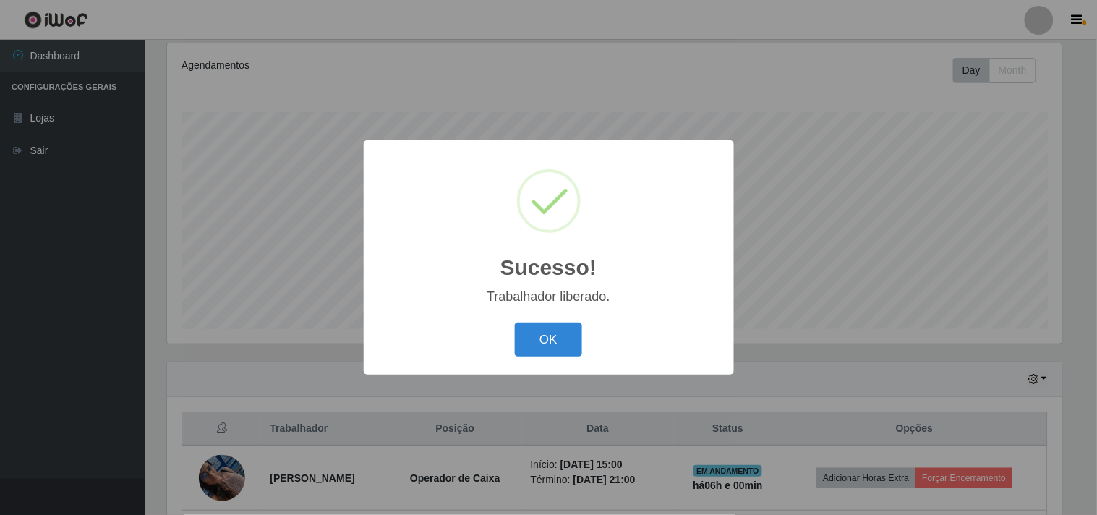
drag, startPoint x: 560, startPoint y: 330, endPoint x: 784, endPoint y: 340, distance: 224.4
click at [561, 330] on button "OK" at bounding box center [548, 340] width 67 height 34
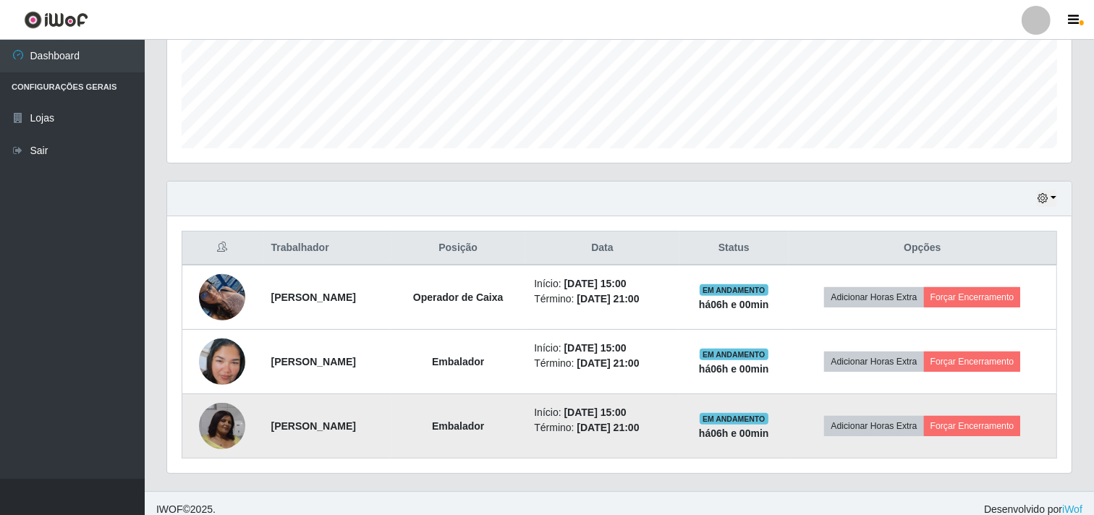
scroll to position [381, 0]
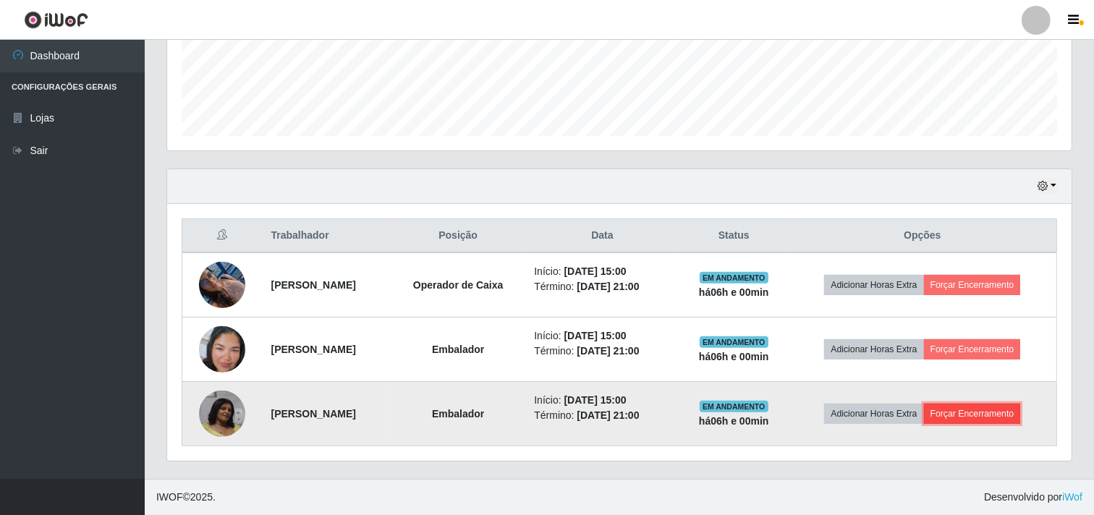
click at [997, 417] on button "Forçar Encerramento" at bounding box center [972, 414] width 97 height 20
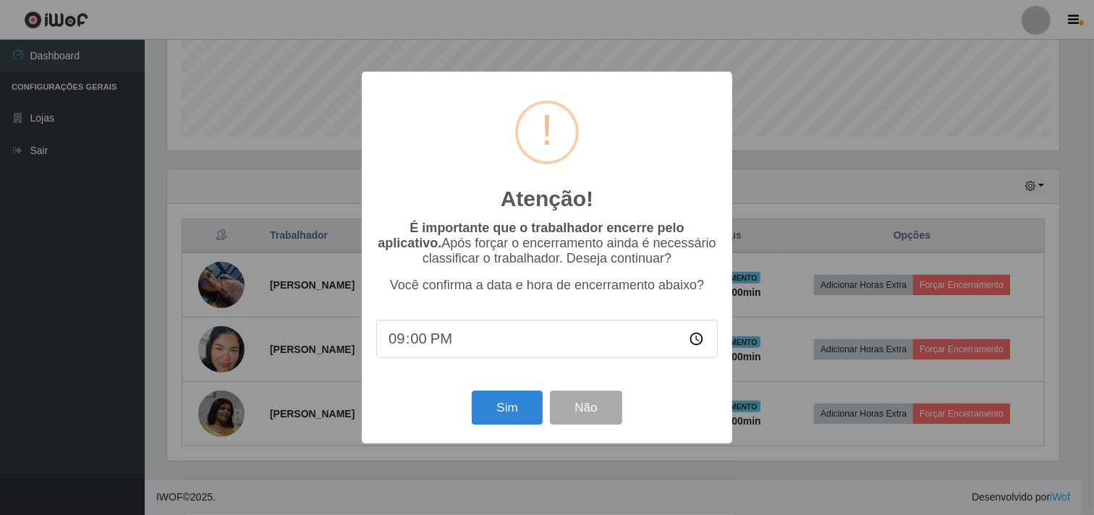
scroll to position [299, 895]
click at [506, 418] on button "Sim" at bounding box center [509, 408] width 70 height 34
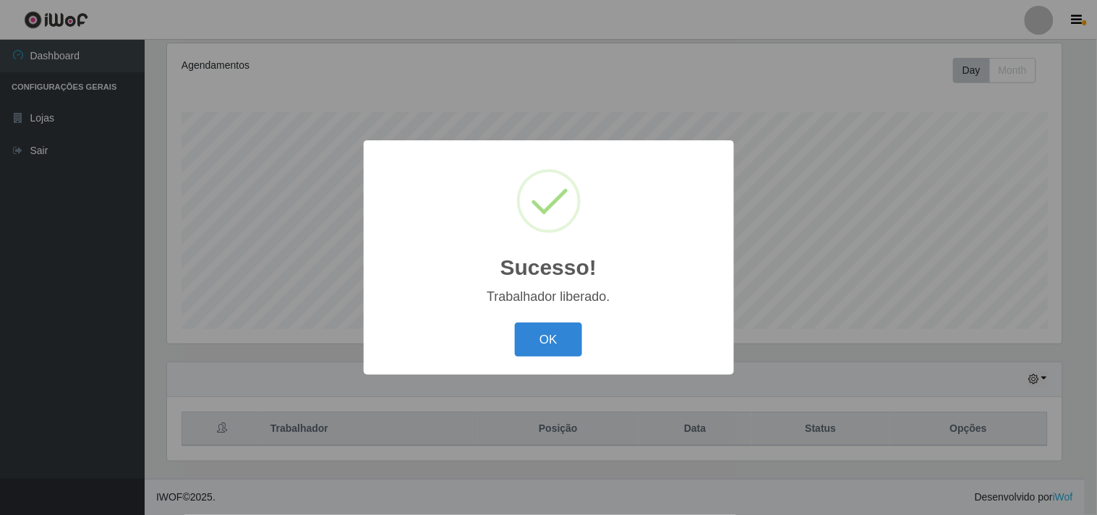
drag, startPoint x: 516, startPoint y: 341, endPoint x: 576, endPoint y: 344, distance: 59.3
click at [519, 342] on button "OK" at bounding box center [548, 340] width 67 height 34
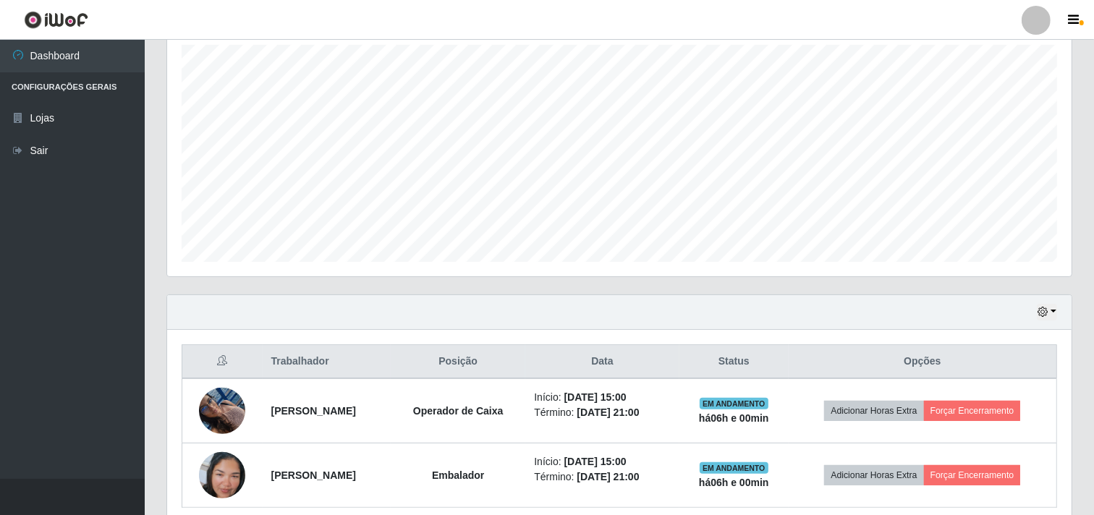
scroll to position [317, 0]
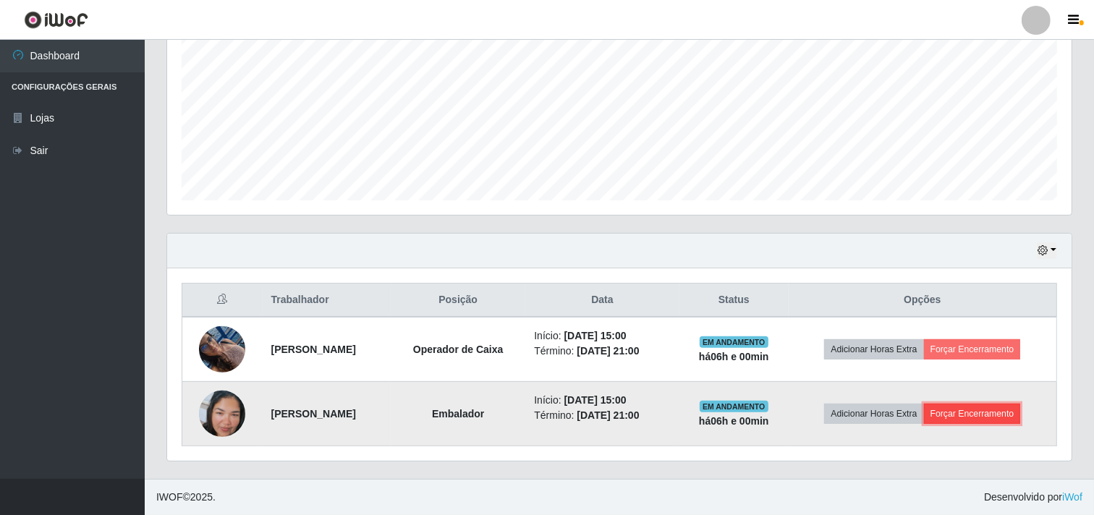
click at [989, 409] on button "Forçar Encerramento" at bounding box center [972, 414] width 97 height 20
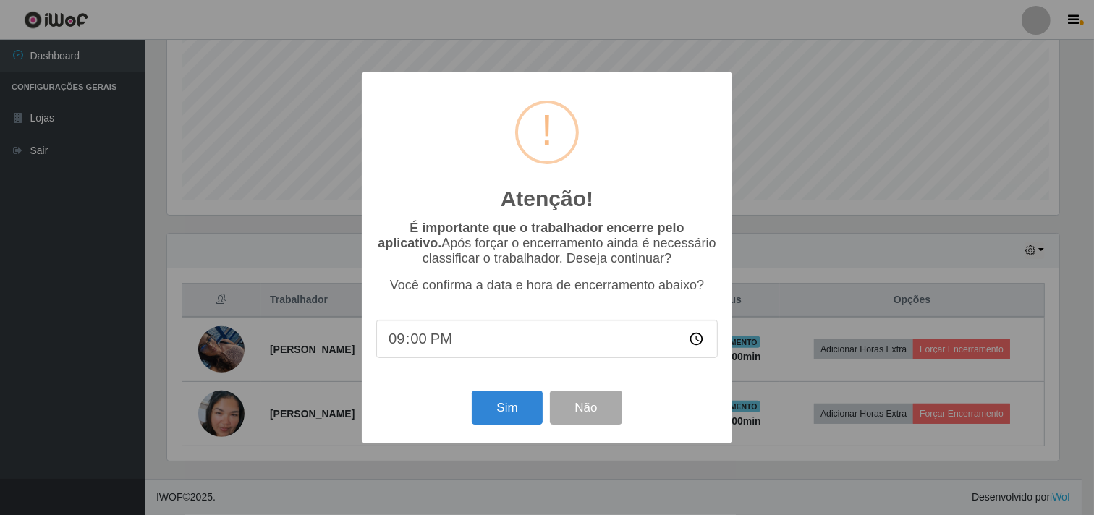
scroll to position [299, 895]
click at [506, 400] on button "Sim" at bounding box center [509, 408] width 70 height 34
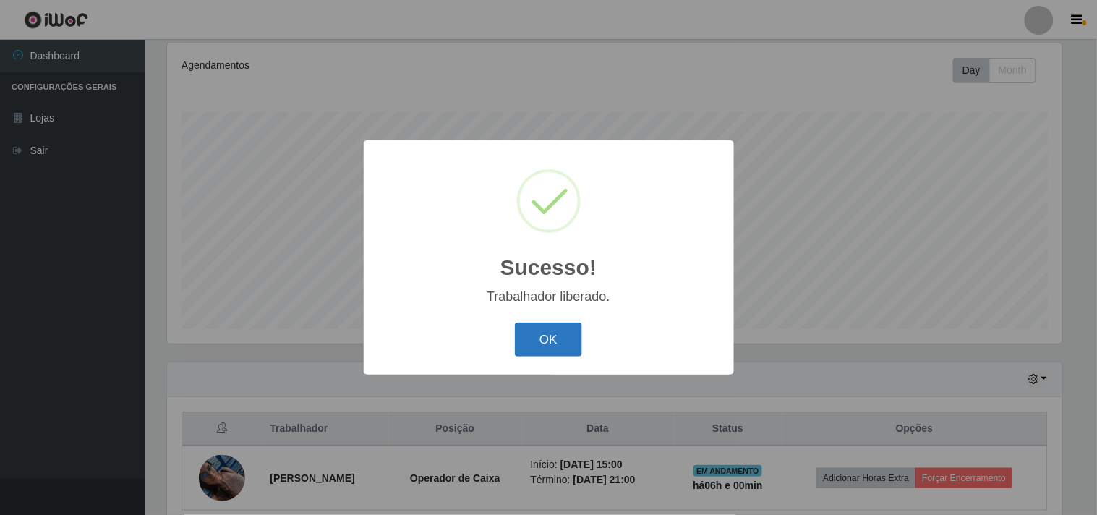
click at [561, 345] on button "OK" at bounding box center [548, 340] width 67 height 34
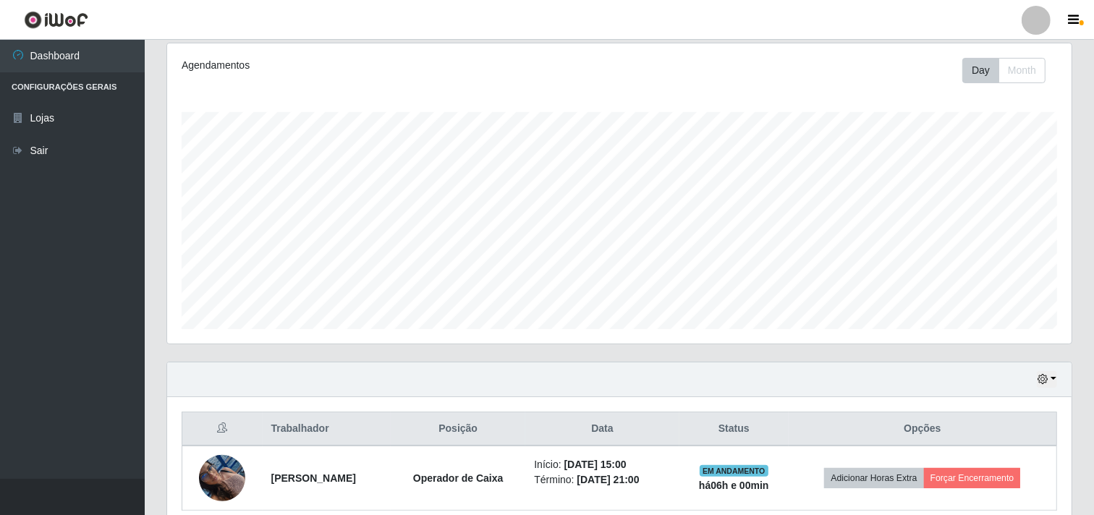
scroll to position [252, 0]
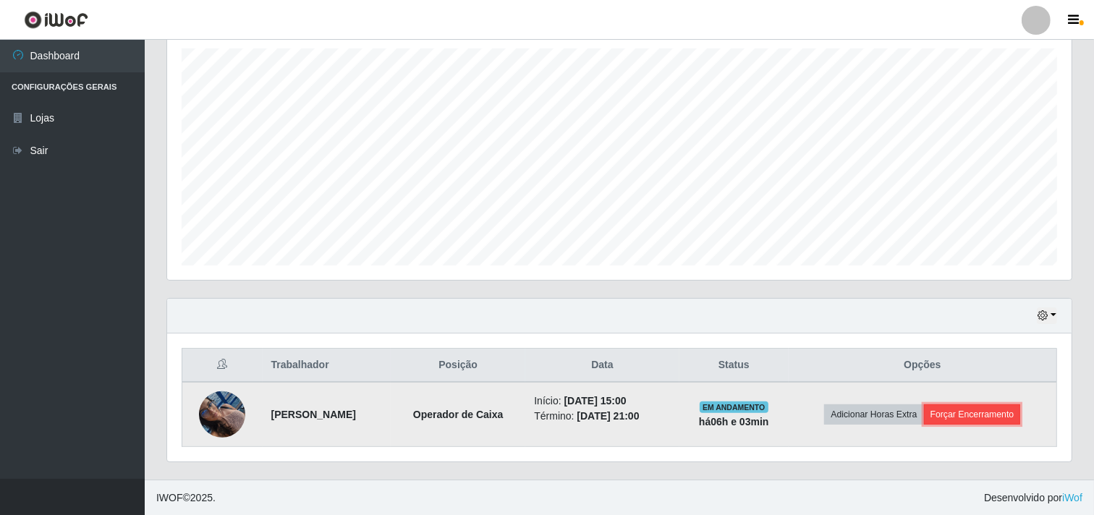
click at [998, 413] on button "Forçar Encerramento" at bounding box center [972, 414] width 97 height 20
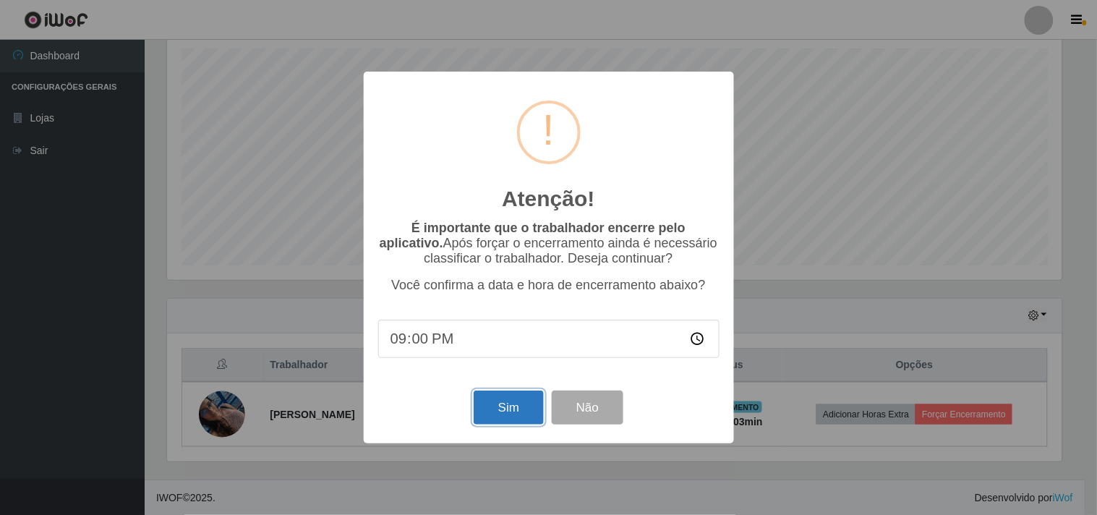
click at [480, 410] on button "Sim" at bounding box center [509, 408] width 70 height 34
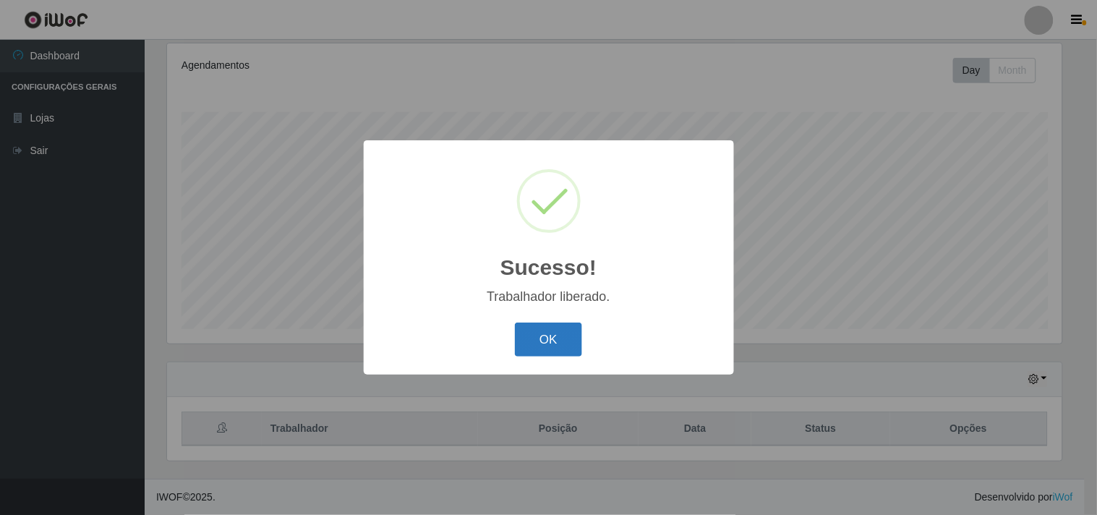
click at [540, 325] on button "OK" at bounding box center [548, 340] width 67 height 34
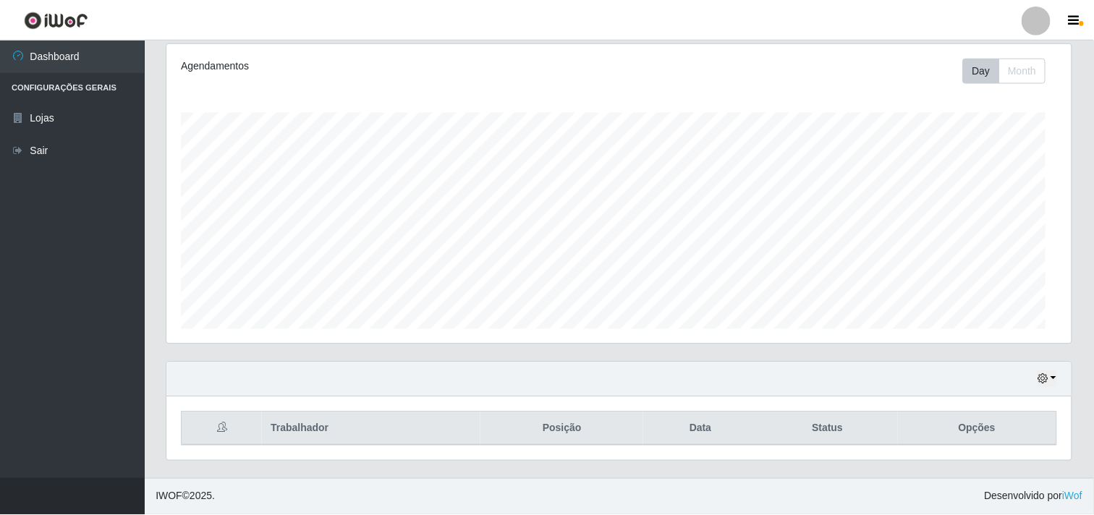
scroll to position [299, 904]
